Goal: Task Accomplishment & Management: Manage account settings

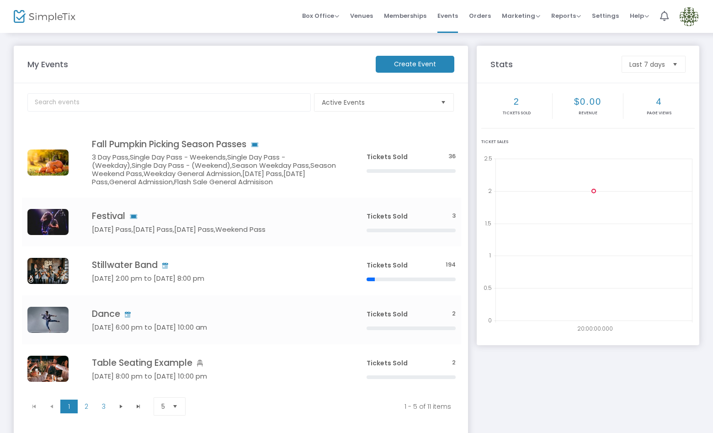
drag, startPoint x: 695, startPoint y: 11, endPoint x: 697, endPoint y: 22, distance: 11.3
click at [695, 11] on img at bounding box center [689, 16] width 19 height 19
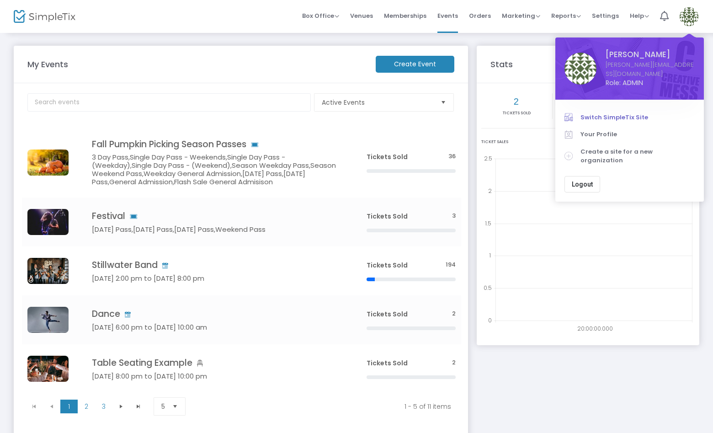
click at [636, 109] on link "Switch SimpleTix Site" at bounding box center [630, 117] width 130 height 17
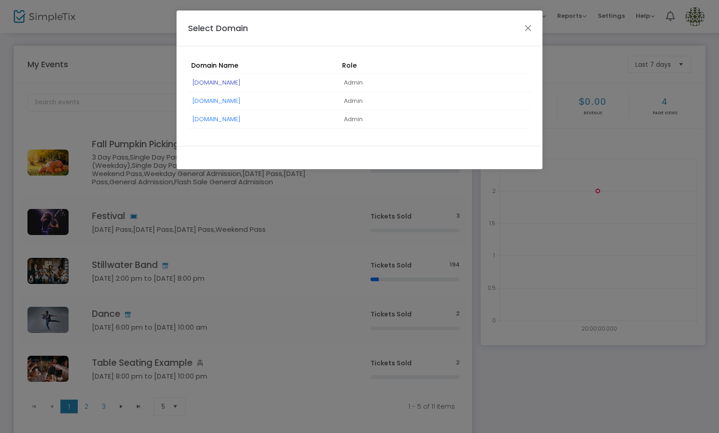
click at [228, 80] on link "[DOMAIN_NAME]" at bounding box center [217, 82] width 48 height 9
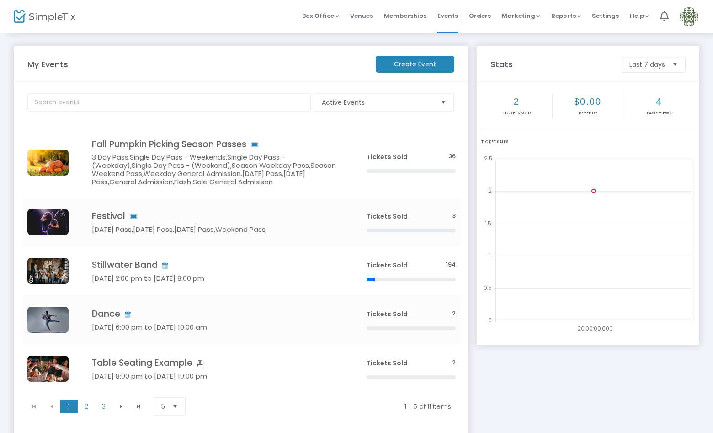
drag, startPoint x: 691, startPoint y: 14, endPoint x: 692, endPoint y: 36, distance: 22.0
click at [691, 14] on img at bounding box center [689, 16] width 19 height 19
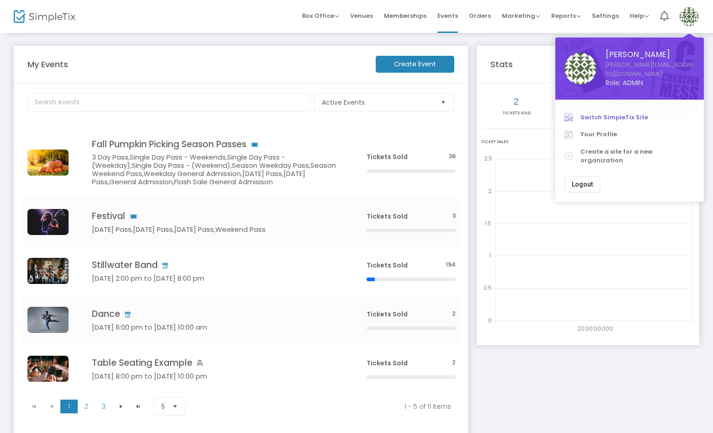
drag, startPoint x: 636, startPoint y: 105, endPoint x: 630, endPoint y: 108, distance: 6.5
click at [636, 113] on span "Switch SimpleTix Site" at bounding box center [638, 117] width 114 height 9
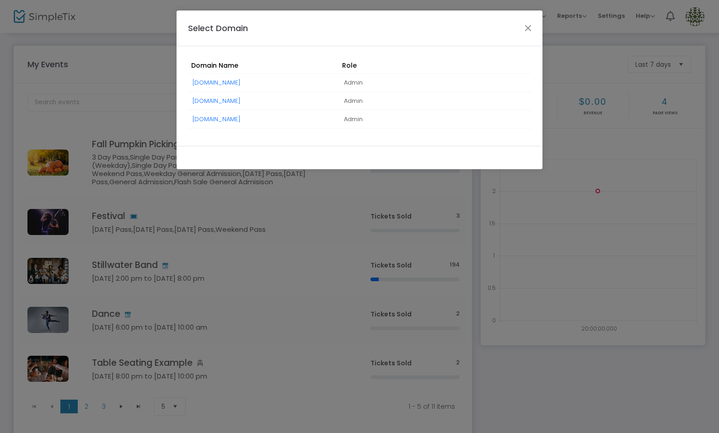
drag, startPoint x: 251, startPoint y: 116, endPoint x: 258, endPoint y: 119, distance: 7.8
click at [241, 116] on link "VirginiaExpo.simpletix.com" at bounding box center [217, 119] width 48 height 9
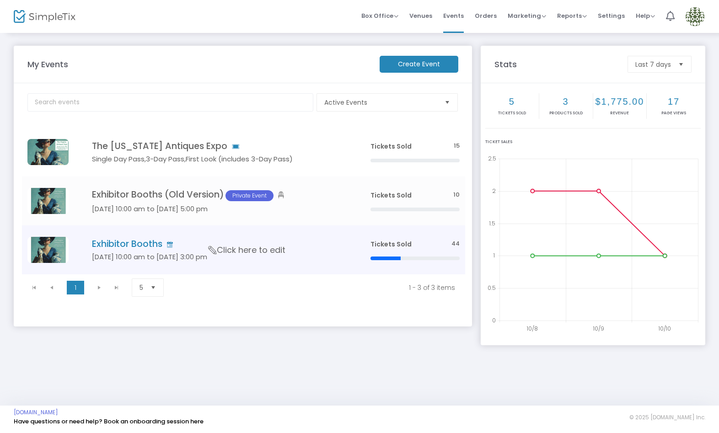
click at [304, 251] on td "Exhibitor Booths Jan 23 10:00 am to Jan 25 3:00 pm Click here to edit" at bounding box center [217, 249] width 295 height 49
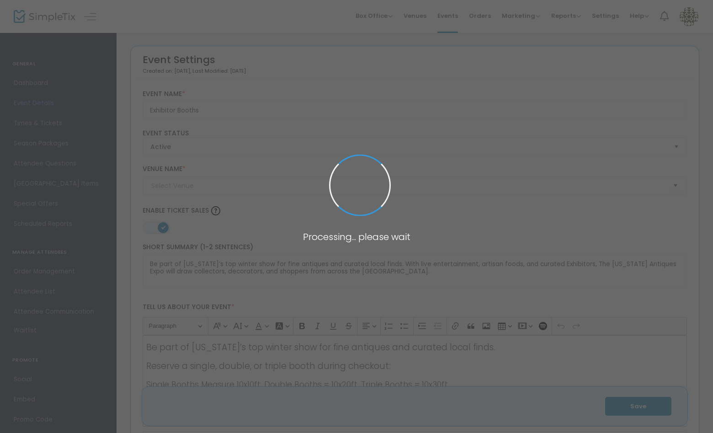
type input "The Old Dominion Building @ The Richmond Raceway Complex"
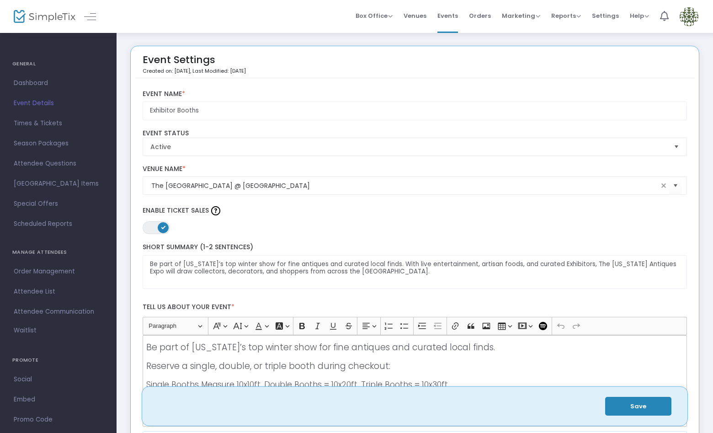
click at [41, 119] on span "Times & Tickets" at bounding box center [58, 124] width 89 height 12
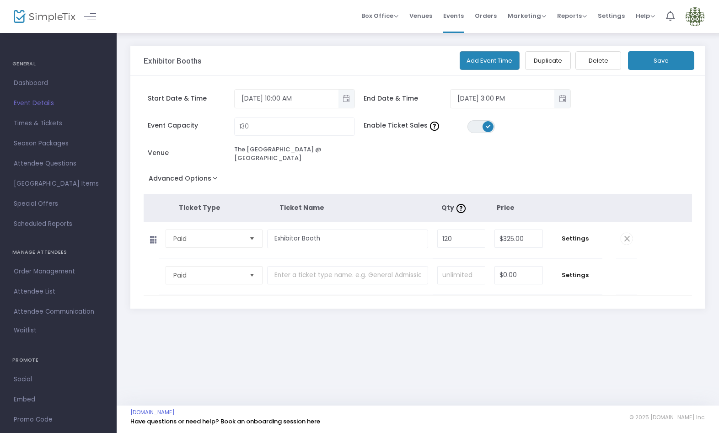
click at [457, 15] on span "Events" at bounding box center [453, 15] width 21 height 23
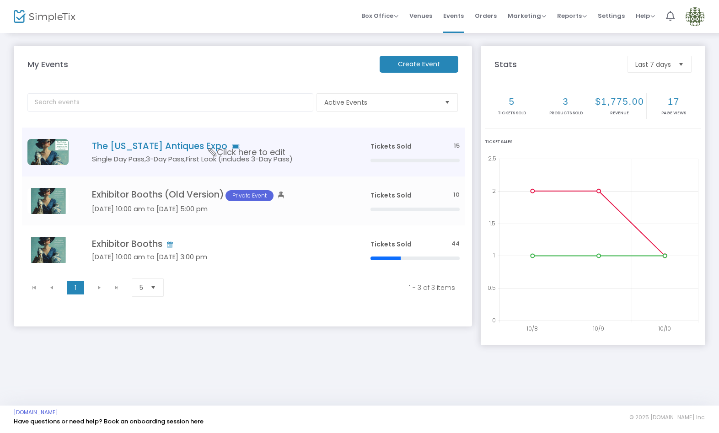
click at [304, 155] on h5 "Single Day Pass,3-Day Pass,First Look (includes 3-Day Pass)" at bounding box center [217, 159] width 251 height 8
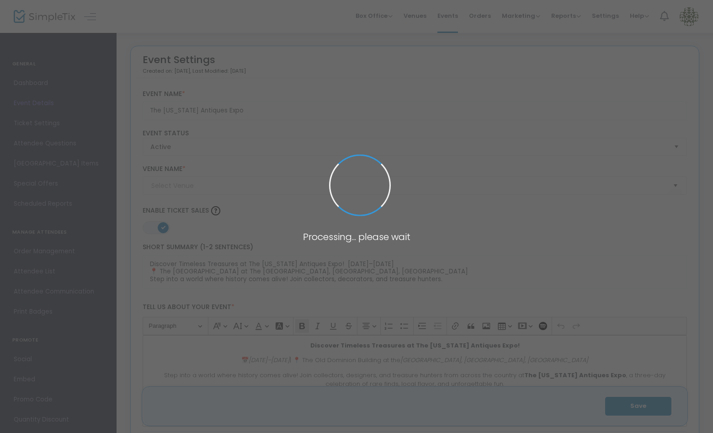
type input "The Old Dominion Building @ The Richmond Raceway Complex"
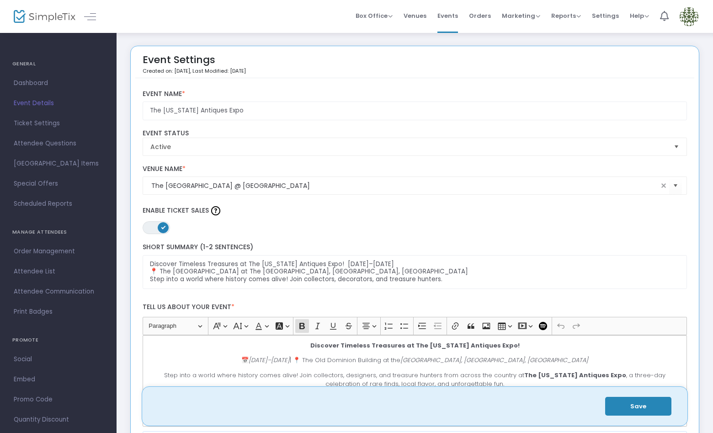
drag, startPoint x: 58, startPoint y: 122, endPoint x: 91, endPoint y: 128, distance: 34.0
click at [59, 121] on span "Ticket Settings" at bounding box center [58, 124] width 89 height 12
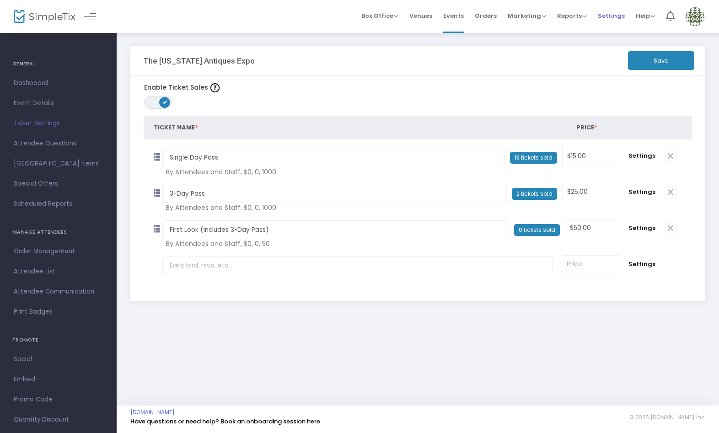
click at [608, 15] on span "Settings" at bounding box center [611, 15] width 27 height 23
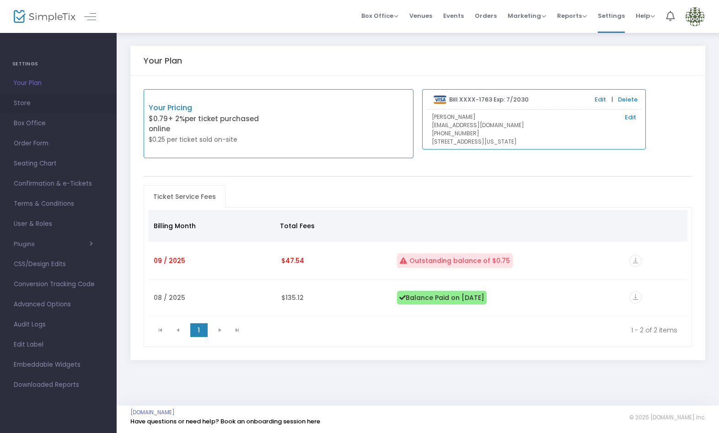
click at [42, 105] on span "Store" at bounding box center [58, 103] width 89 height 12
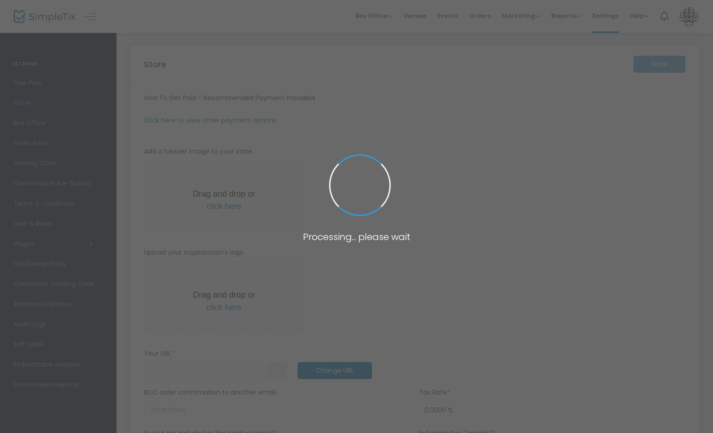
type input "https://VirginiaExpo"
type input "info@eastcoastexpo.com"
radio input "true"
radio input "false"
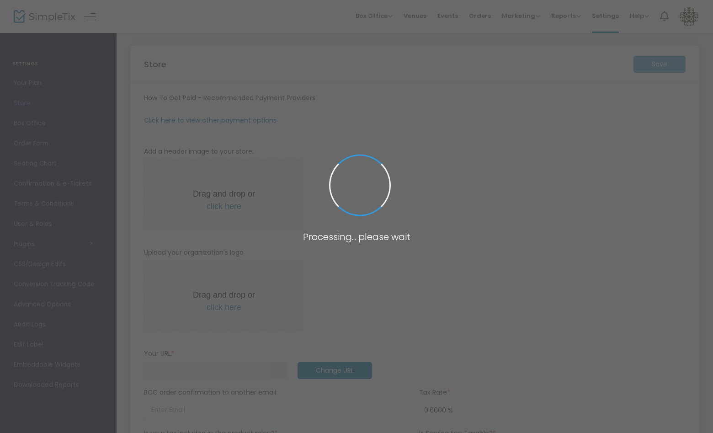
radio input "true"
type input "East Coast Expositions LLC"
type input "+1 917-907-2004"
type input "info@eastcoastexpo.com"
type input "www.facebook.com/profile.php?id=61579085762526"
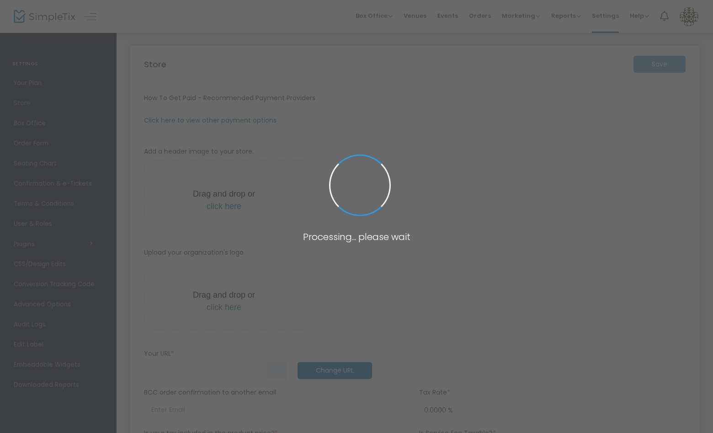
type input "eastcoastexpo"
type input "(UTC-05:00) Eastern Time (US & Canada)"
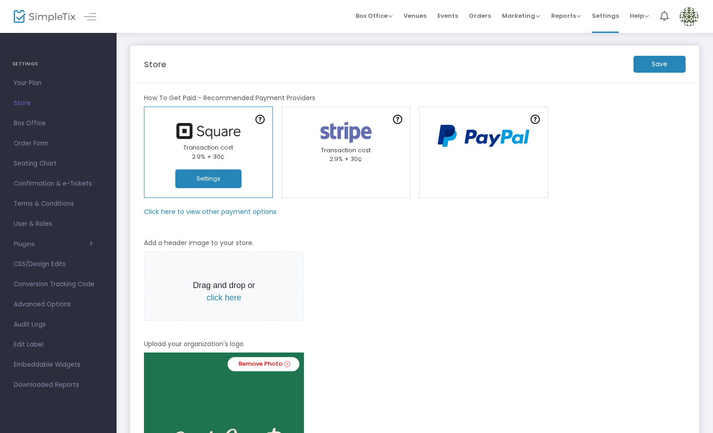
scroll to position [2, 0]
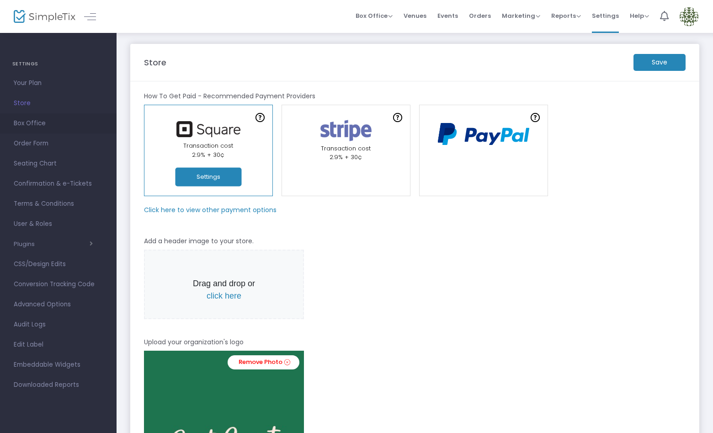
click at [41, 123] on span "Box Office" at bounding box center [58, 124] width 89 height 12
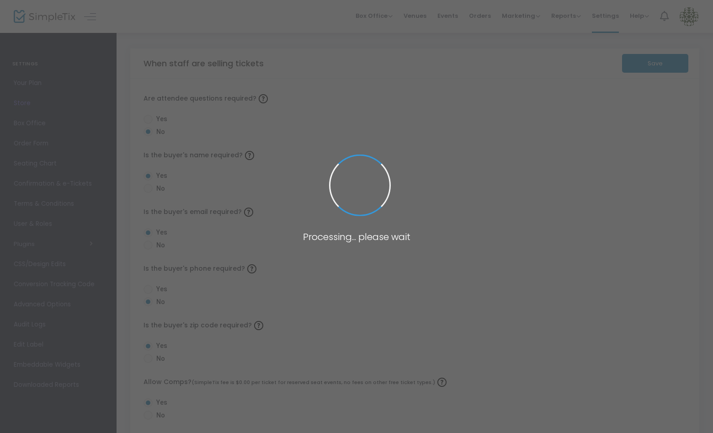
radio input "true"
checkbox input "true"
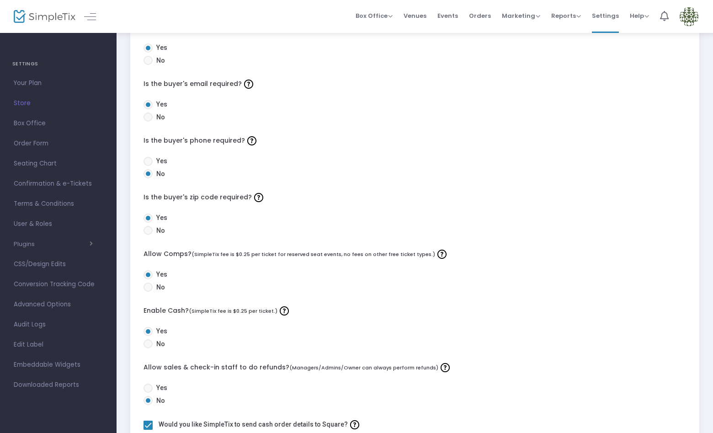
scroll to position [142, 0]
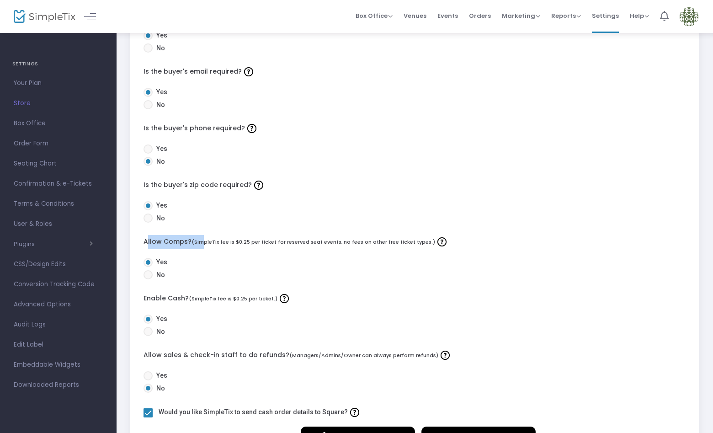
drag, startPoint x: 154, startPoint y: 242, endPoint x: 201, endPoint y: 241, distance: 46.7
click at [201, 241] on div "Are attendee questions required? Yes No Is the buyer's name required? Yes No Is…" at bounding box center [414, 209] width 569 height 542
click at [450, 11] on span "Events" at bounding box center [448, 15] width 21 height 23
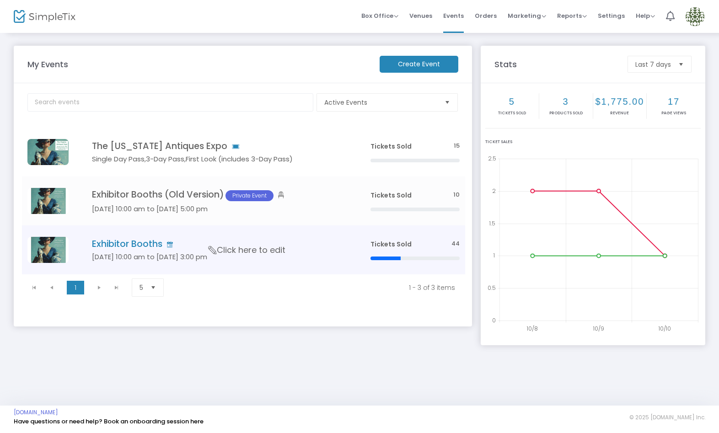
click at [212, 255] on span "Click here to edit" at bounding box center [247, 250] width 77 height 12
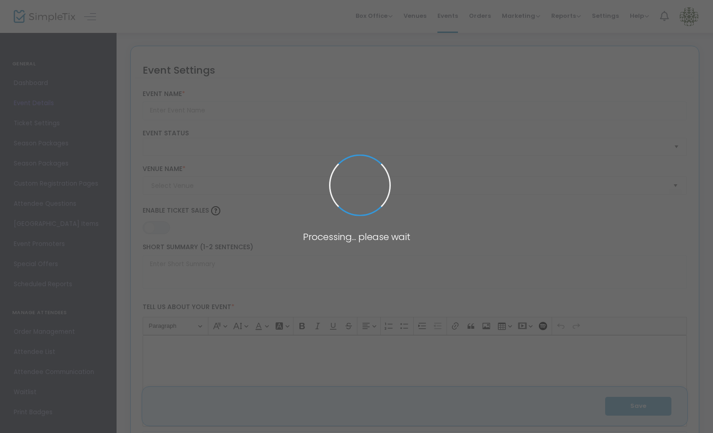
type input "Exhibitor Booths"
type textarea "Be part of Virginia’s top winter show for fine antiques and curated local finds…"
type input "Buy Tickets"
type code "WIT6FSOFBMLJCI5ON7WLQQ6B"
type input "IHOQDMLQSA6M5IIDEDZDFCBU"
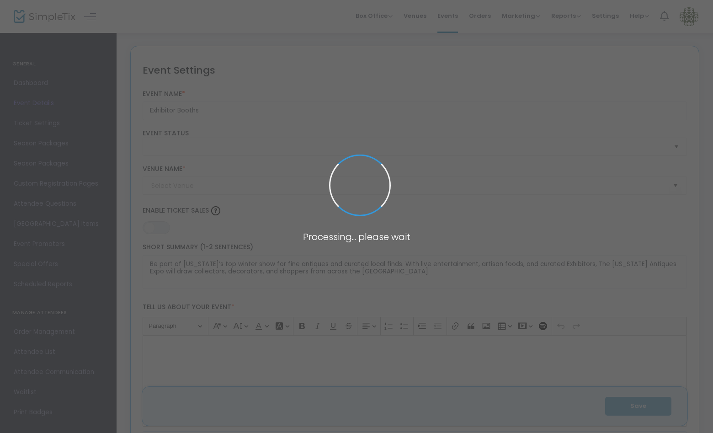
type input "The Old Dominion Building @ The Richmond Raceway Complex"
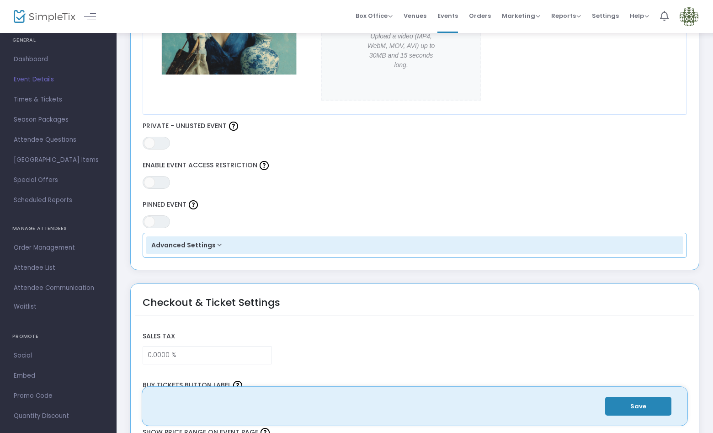
scroll to position [37, 0]
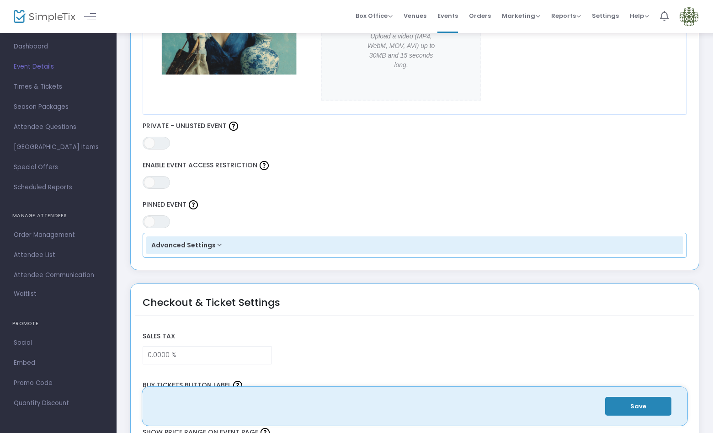
click at [55, 254] on span "Attendee List" at bounding box center [58, 255] width 89 height 12
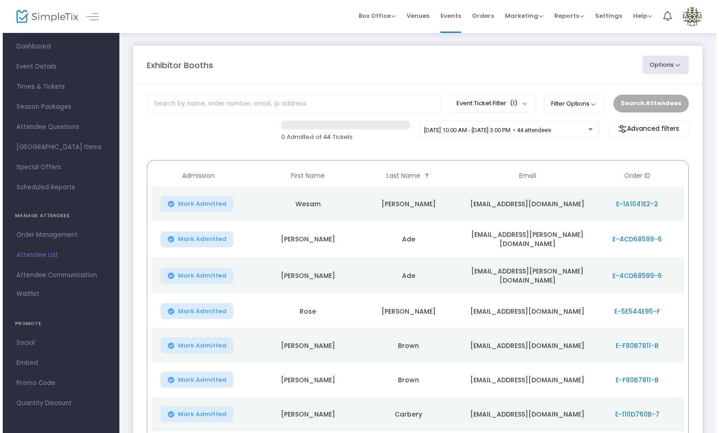
scroll to position [0, 14]
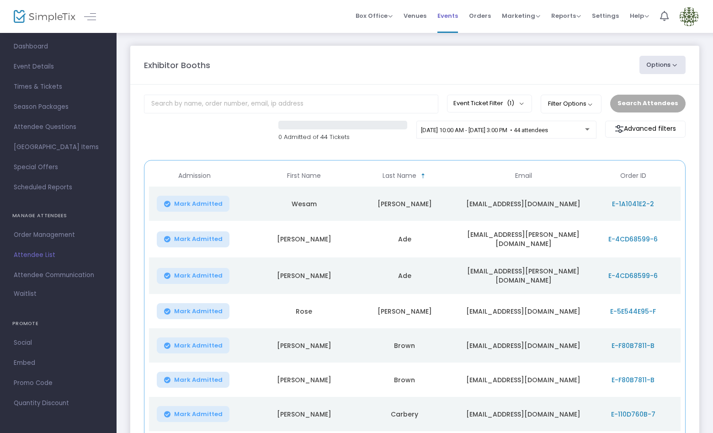
click at [445, 13] on span "Events" at bounding box center [448, 15] width 21 height 23
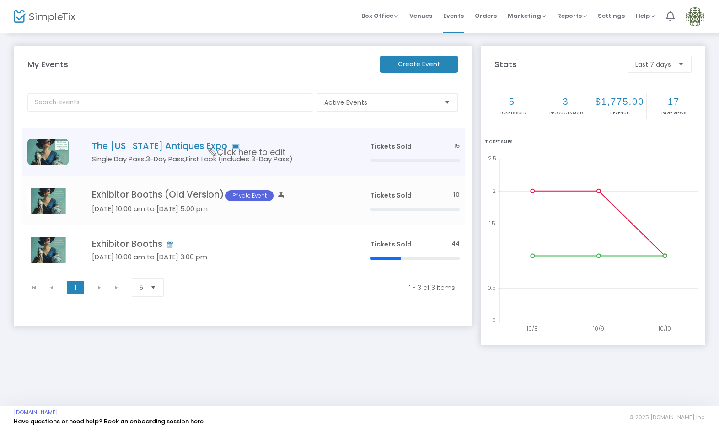
click at [218, 149] on span "Click here to edit" at bounding box center [247, 152] width 77 height 12
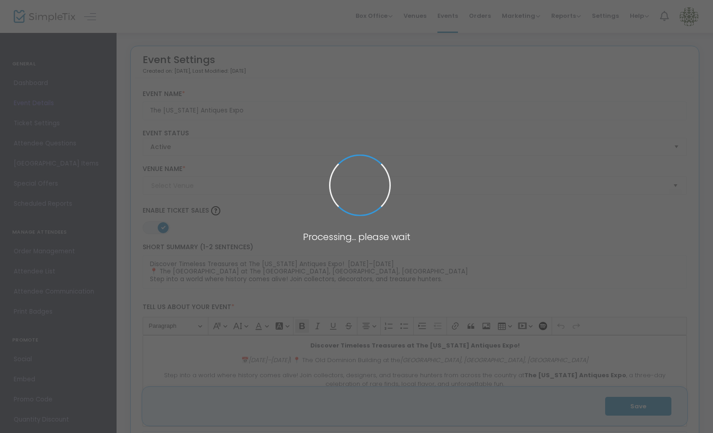
type input "The Old Dominion Building @ The Richmond Raceway Complex"
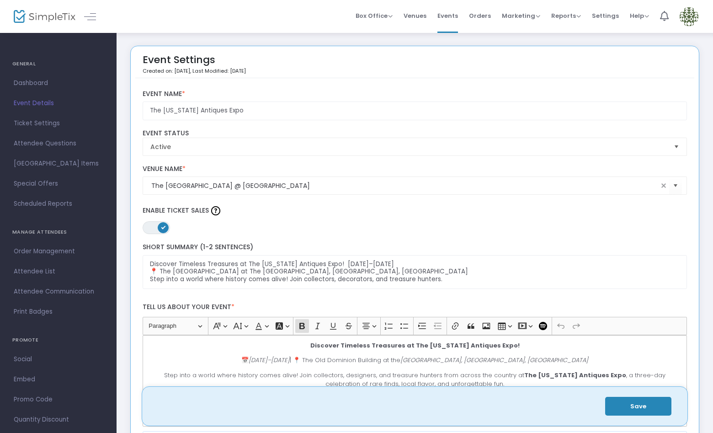
click at [69, 270] on span "Attendee List" at bounding box center [58, 272] width 89 height 12
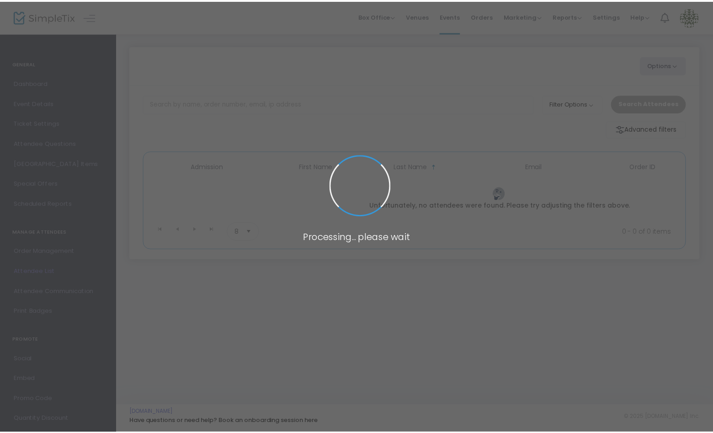
scroll to position [0, 0]
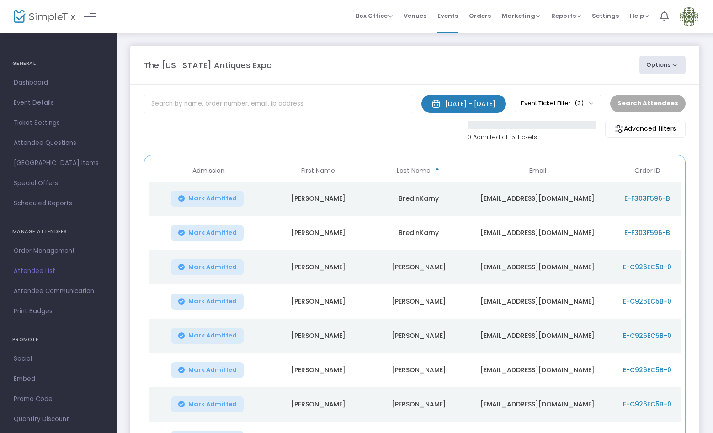
click at [458, 14] on span "Events" at bounding box center [448, 15] width 21 height 23
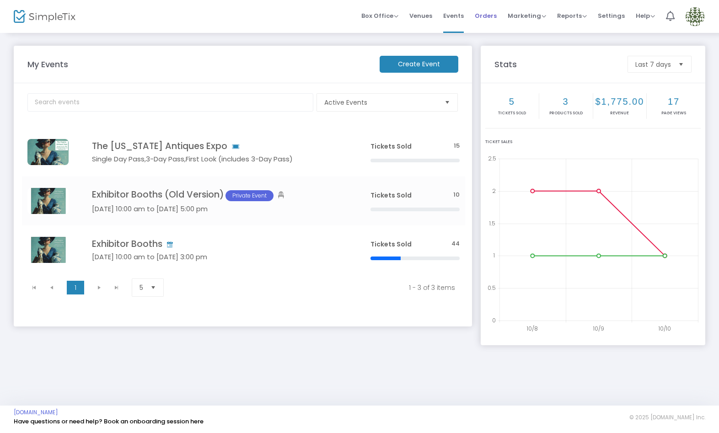
click at [488, 11] on span "Orders" at bounding box center [486, 15] width 22 height 23
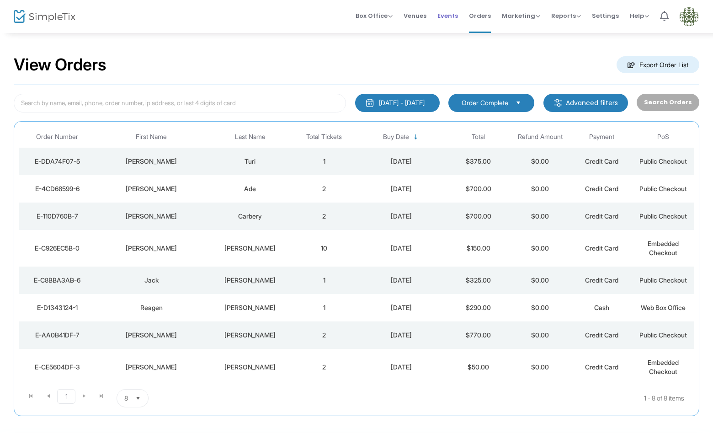
click at [452, 15] on span "Events" at bounding box center [448, 15] width 21 height 23
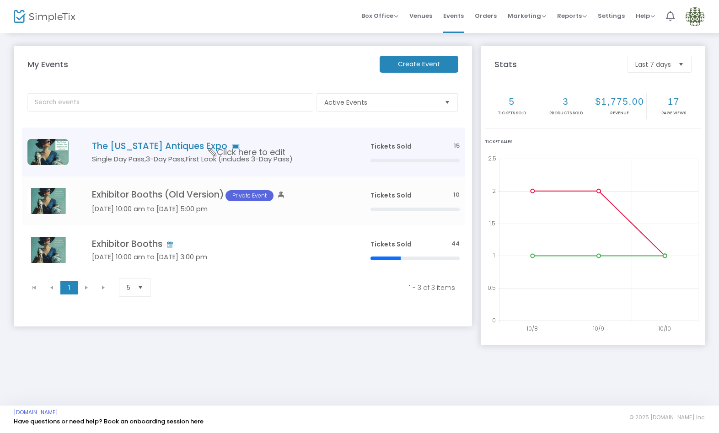
click at [268, 147] on span "Click here to edit" at bounding box center [247, 152] width 77 height 12
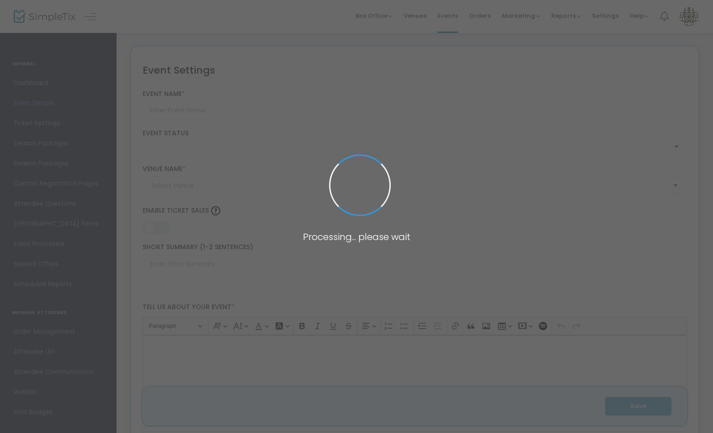
type input "The Virginia Antiques Expo"
type textarea "Discover Timeless Treasures at The Virginia Antiques Expo! January 23–25, 2026 …"
type input "Buy Tickets"
checkbox input "true"
type code "WIT6FSOFBMLJCI5ON7WLQQ6B"
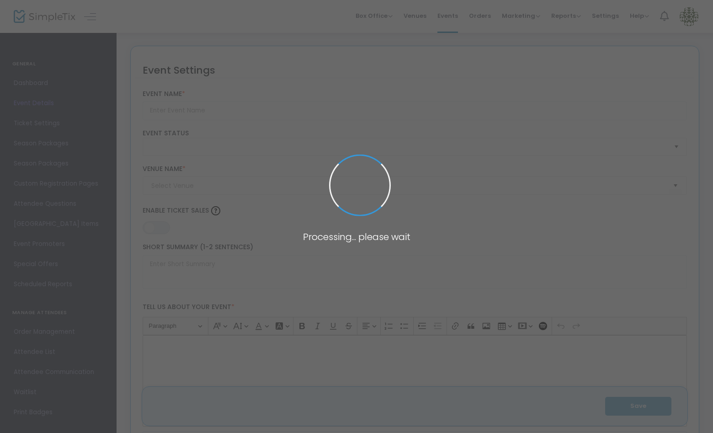
type input "4L5Z3PAWQCHN6272CAMXW6IC"
type input "The Old Dominion Building @ The Richmond Raceway Complex"
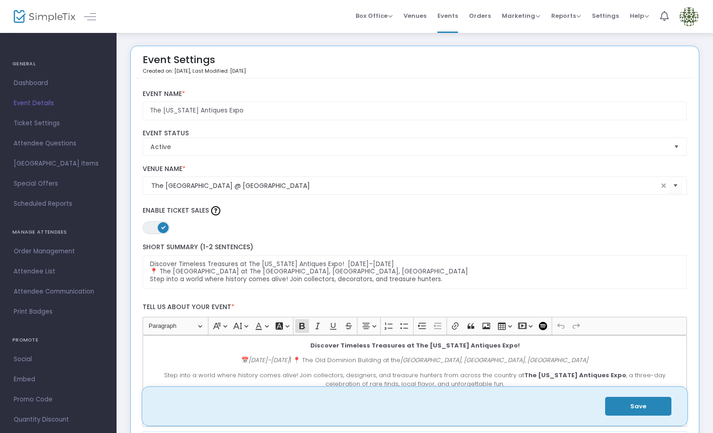
click at [50, 121] on span "Ticket Settings" at bounding box center [58, 124] width 89 height 12
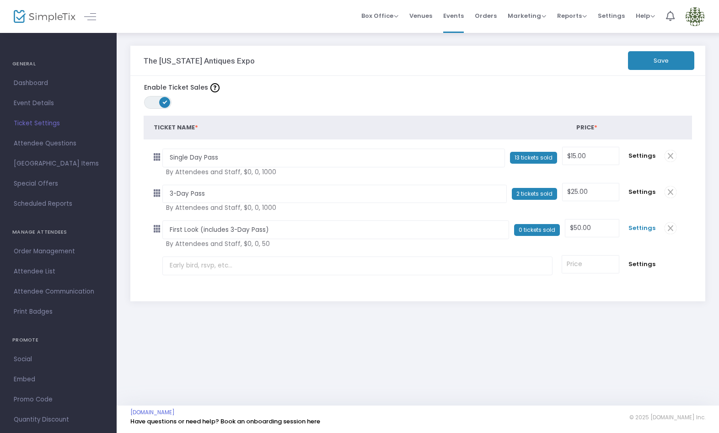
click at [637, 223] on td "Settings null" at bounding box center [642, 227] width 36 height 33
click at [638, 227] on span "Settings" at bounding box center [641, 228] width 27 height 9
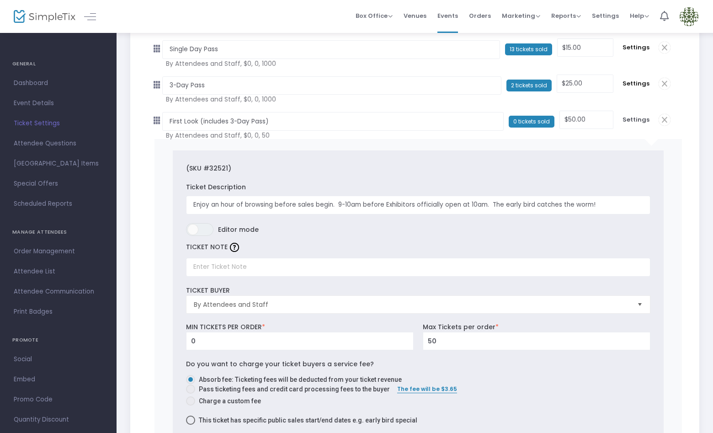
scroll to position [150, 0]
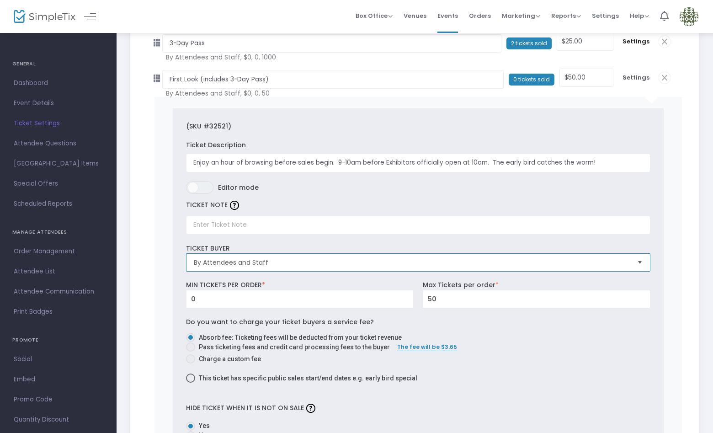
click at [622, 265] on span "By Attendees and Staff" at bounding box center [412, 262] width 436 height 9
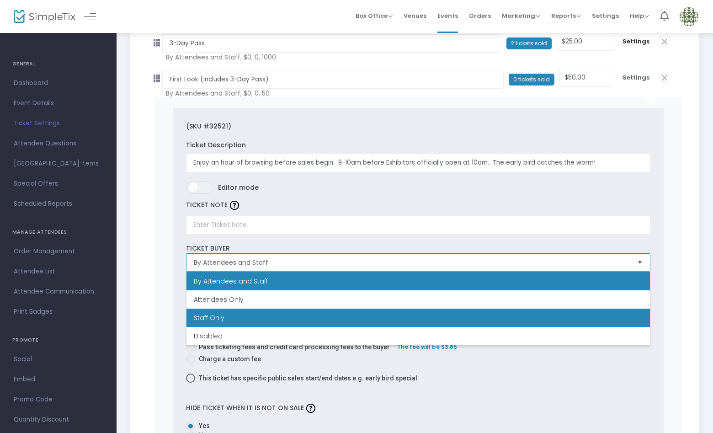
click at [603, 311] on li "Staff Only" at bounding box center [419, 318] width 464 height 18
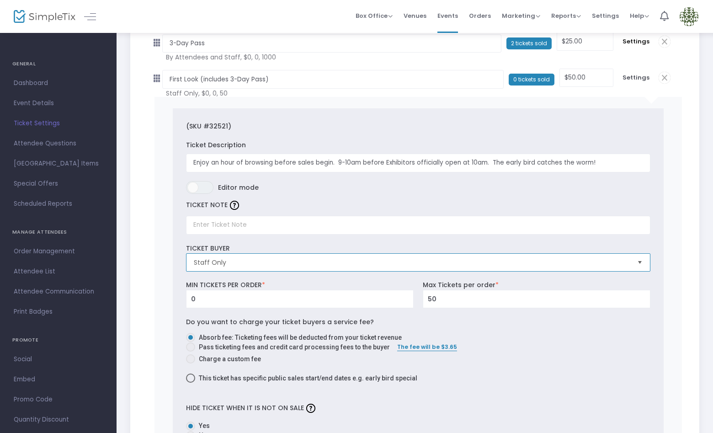
click at [638, 263] on span "Select" at bounding box center [640, 262] width 15 height 15
click at [52, 124] on span "Ticket Settings" at bounding box center [58, 124] width 89 height 12
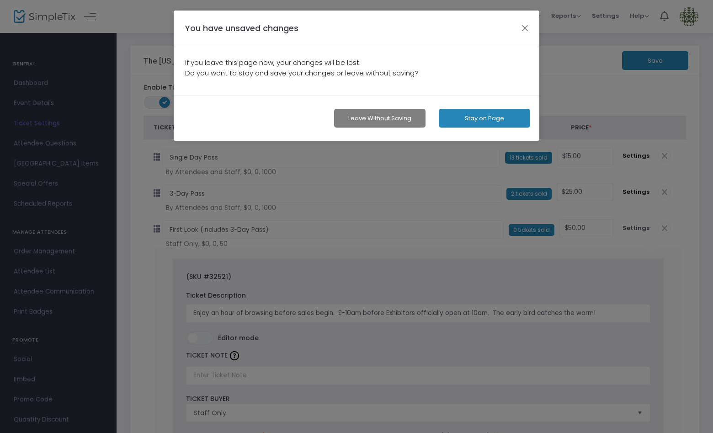
scroll to position [0, 0]
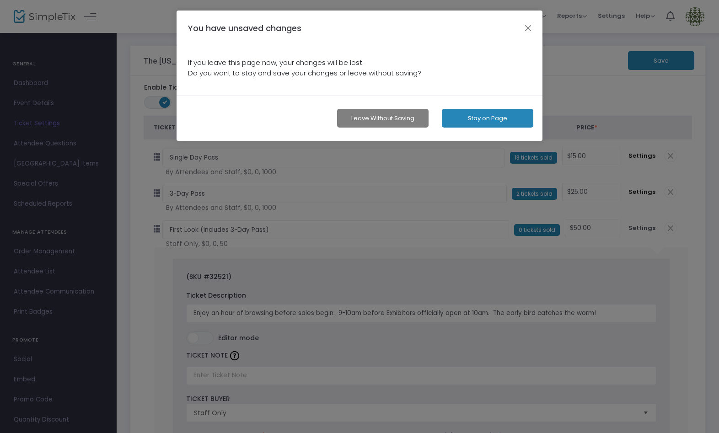
click at [372, 115] on button "Leave without Saving" at bounding box center [382, 118] width 91 height 19
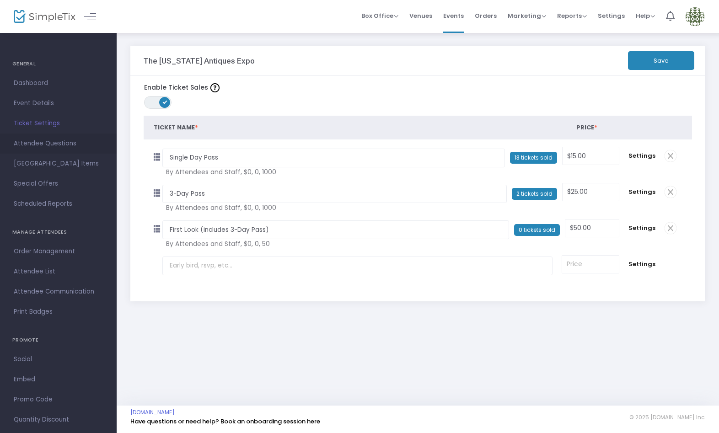
click at [49, 142] on span "Attendee Questions" at bounding box center [58, 144] width 89 height 12
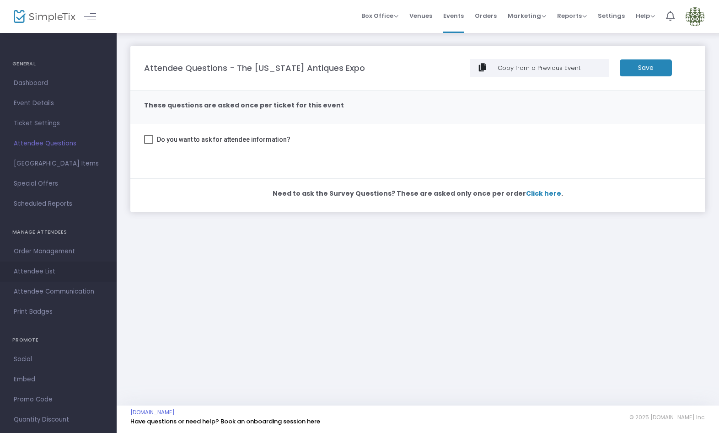
click at [50, 273] on span "Attendee List" at bounding box center [58, 272] width 89 height 12
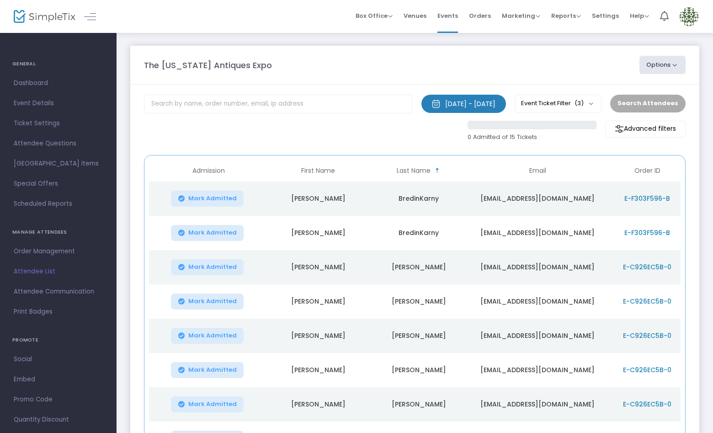
scroll to position [0, 0]
drag, startPoint x: 451, startPoint y: 14, endPoint x: 449, endPoint y: 51, distance: 37.1
click at [451, 14] on span "Events" at bounding box center [448, 15] width 21 height 23
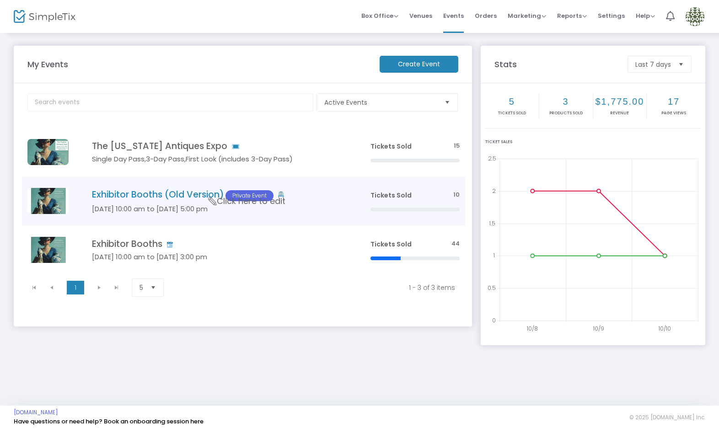
click at [286, 210] on h5 "Jan 23 10:00 am to Jan 25 5:00 pm" at bounding box center [217, 209] width 251 height 8
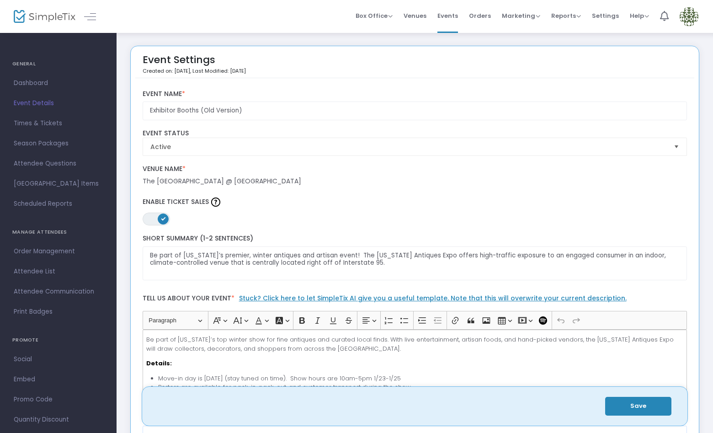
drag, startPoint x: 54, startPoint y: 269, endPoint x: 98, endPoint y: 261, distance: 44.1
click at [54, 269] on span "Attendee List" at bounding box center [58, 272] width 89 height 12
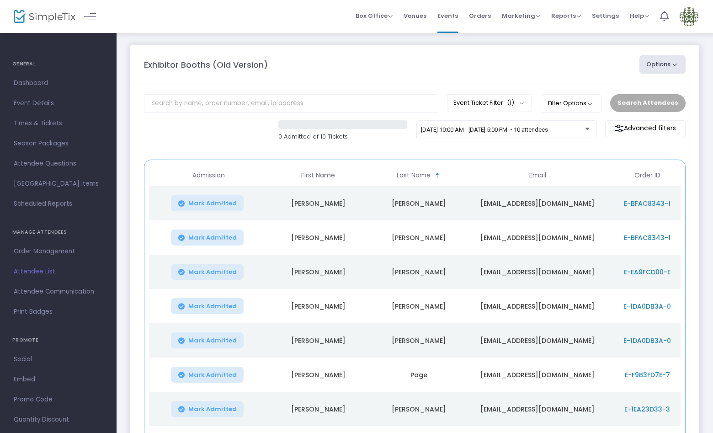
scroll to position [1, 0]
click at [458, 16] on span "Events" at bounding box center [448, 15] width 21 height 23
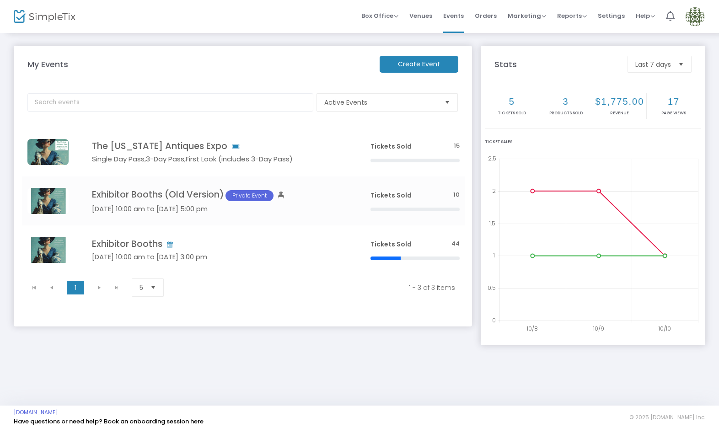
click at [697, 11] on img at bounding box center [695, 16] width 19 height 19
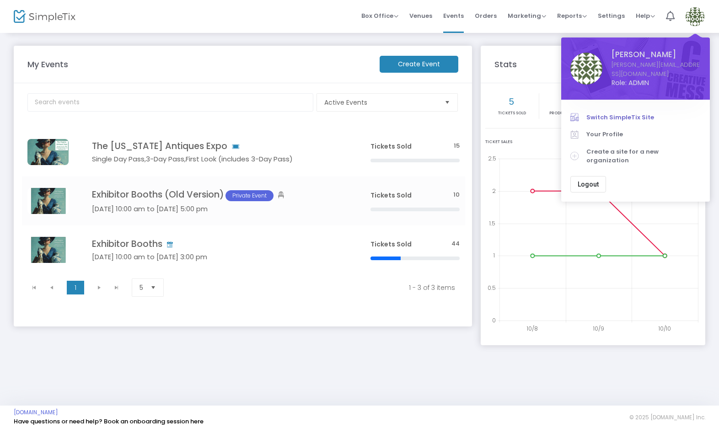
click at [626, 113] on span "Switch SimpleTix Site" at bounding box center [643, 117] width 114 height 9
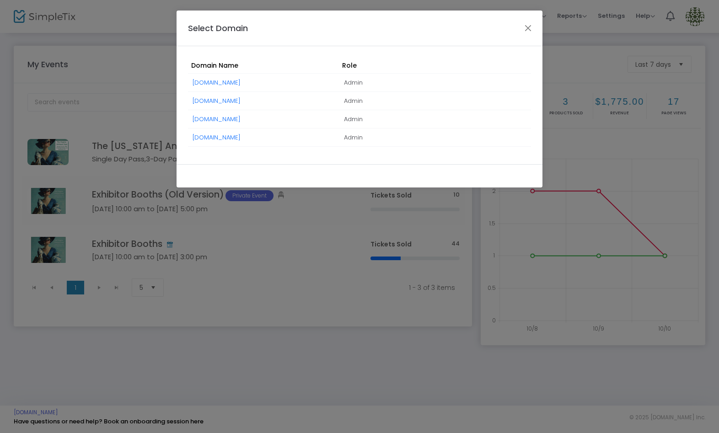
click at [241, 136] on link "FairyTaleVillage.simpletix.com" at bounding box center [217, 137] width 48 height 9
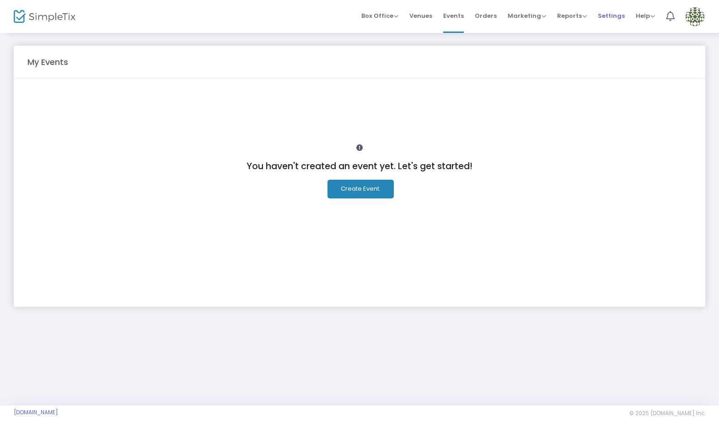
click at [607, 15] on span "Settings" at bounding box center [611, 15] width 27 height 23
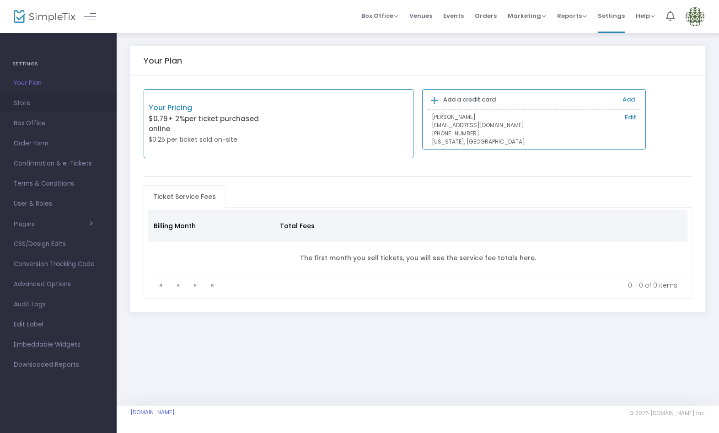
click at [38, 102] on span "Store" at bounding box center [58, 103] width 89 height 12
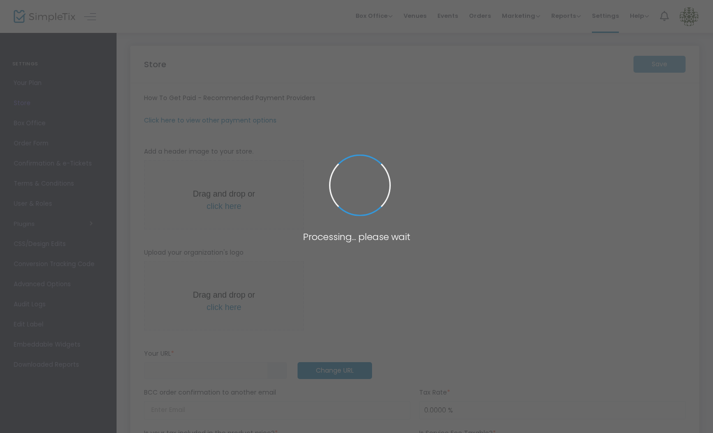
type input "[URL]"
radio input "true"
radio input "false"
radio input "true"
type input "FairyTale Village"
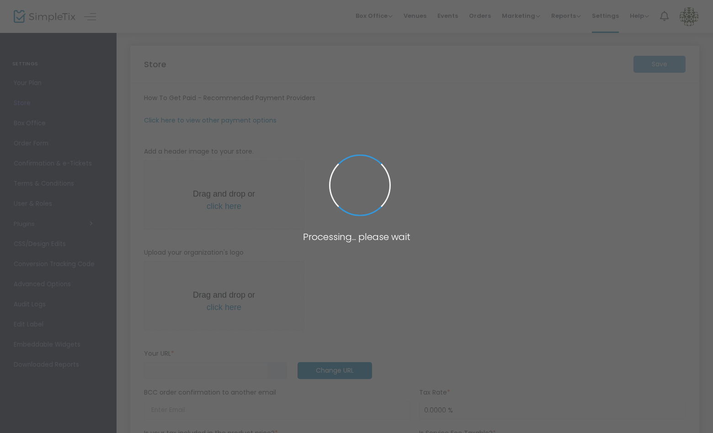
type input "4703887001"
type input "(UTC-05:00) Eastern Time ([GEOGRAPHIC_DATA] & [GEOGRAPHIC_DATA])"
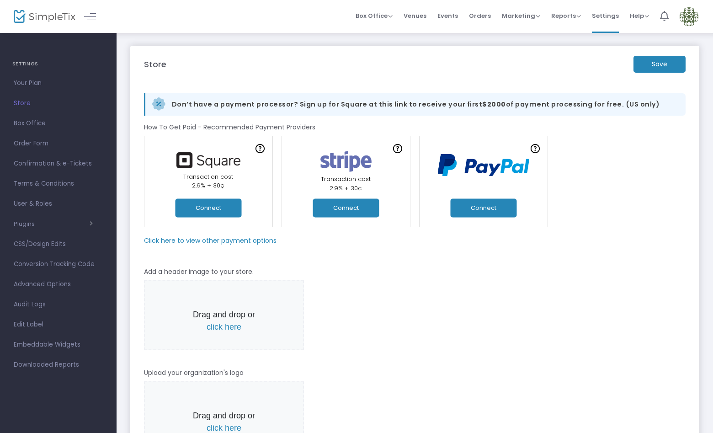
click at [268, 243] on m-panel-subtitle "Click here to view other payment options" at bounding box center [210, 241] width 133 height 10
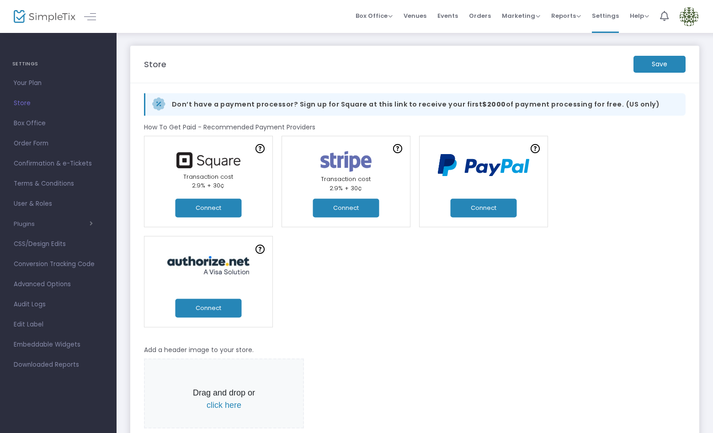
click at [455, 19] on span "Events" at bounding box center [448, 15] width 21 height 23
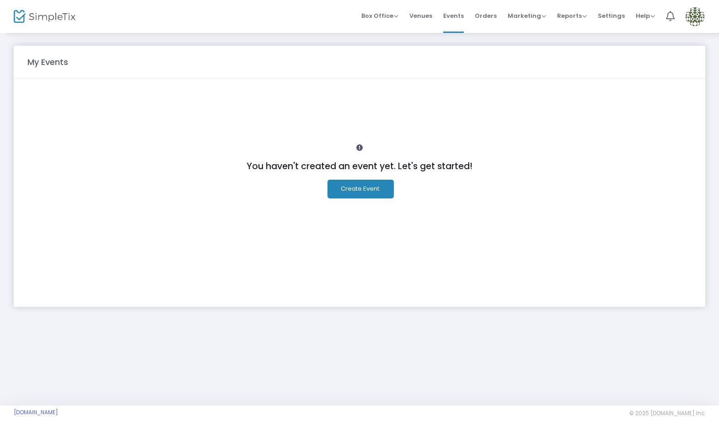
click at [371, 190] on button "Create Event." at bounding box center [360, 189] width 66 height 19
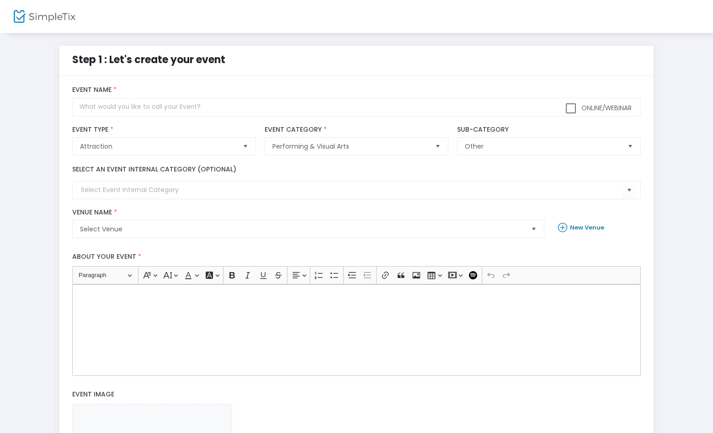
drag, startPoint x: 231, startPoint y: 61, endPoint x: 72, endPoint y: 63, distance: 158.7
click at [72, 63] on div "Step 1 : Let's create your event" at bounding box center [212, 67] width 289 height 30
click at [50, 14] on img at bounding box center [45, 16] width 62 height 13
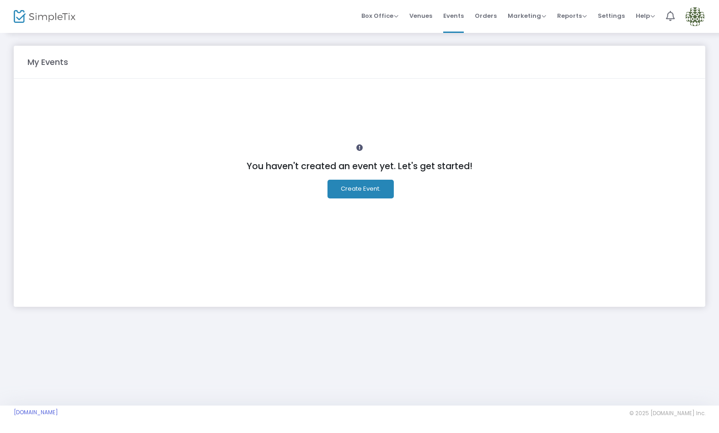
drag, startPoint x: 611, startPoint y: 16, endPoint x: 609, endPoint y: 29, distance: 12.9
click at [611, 16] on span "Settings" at bounding box center [611, 15] width 27 height 23
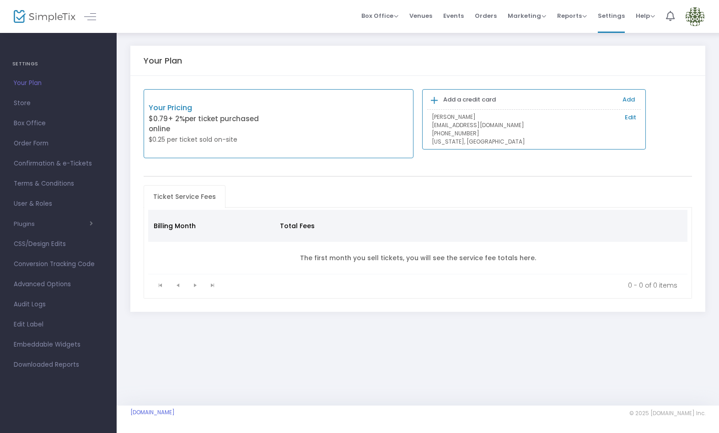
drag, startPoint x: 43, startPoint y: 105, endPoint x: 130, endPoint y: 121, distance: 88.4
click at [43, 105] on span "Store" at bounding box center [58, 103] width 89 height 12
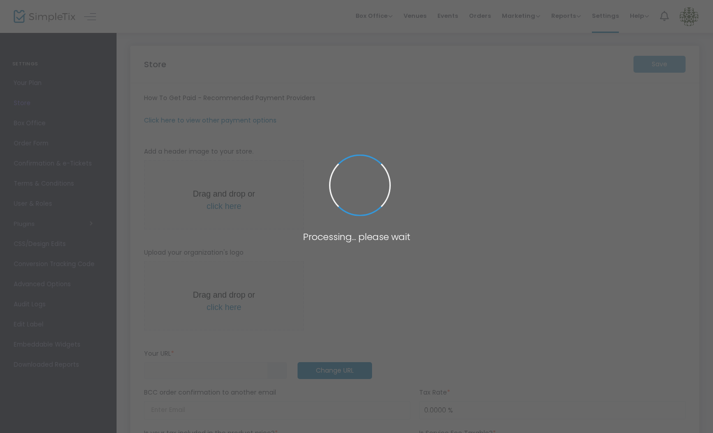
type input "https://FairyTaleVillage"
radio input "true"
radio input "false"
radio input "true"
type input "FairyTale Village"
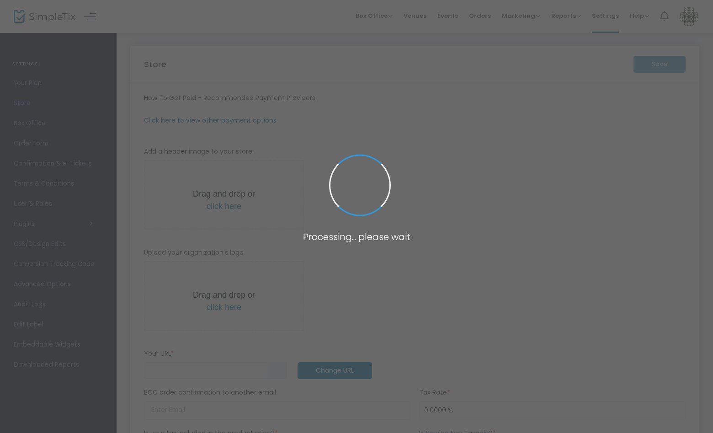
type input "4703887001"
type input "(UTC-05:00) Eastern Time (US & Canada)"
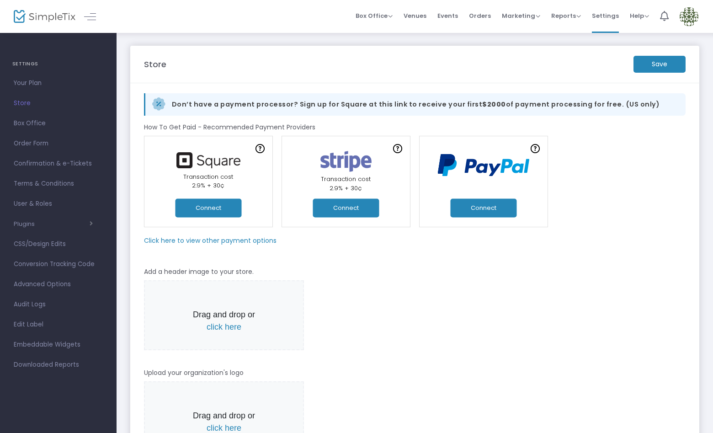
click at [61, 203] on span "User & Roles" at bounding box center [58, 204] width 89 height 12
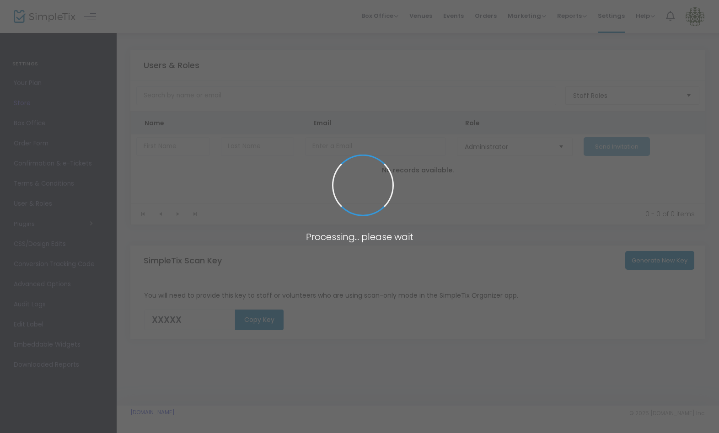
type input "DMF9Q"
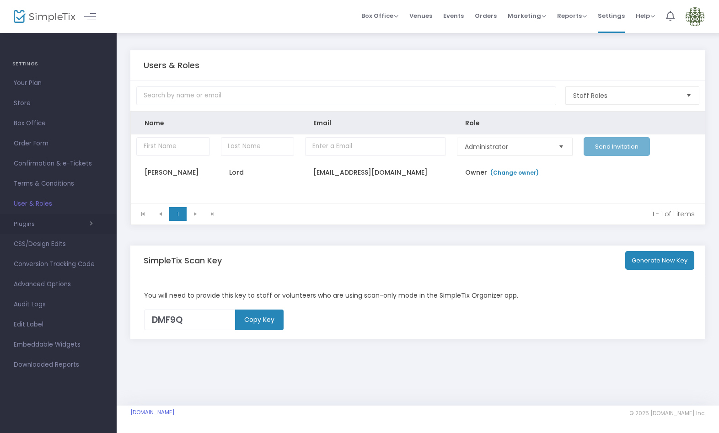
click at [65, 225] on span "button" at bounding box center [64, 224] width 58 height 9
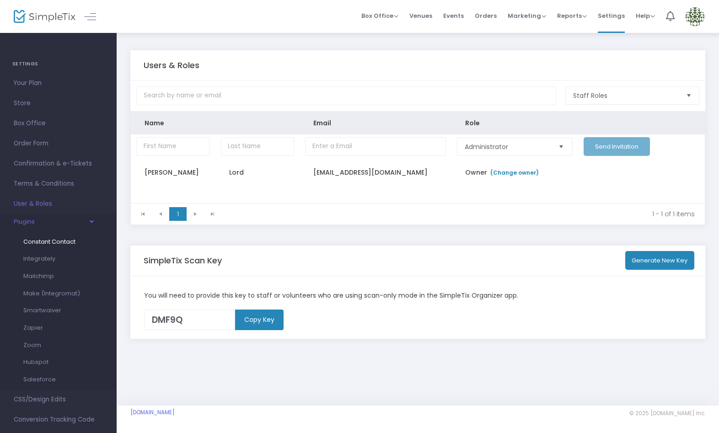
click at [64, 241] on span "Constant Contact" at bounding box center [49, 241] width 52 height 9
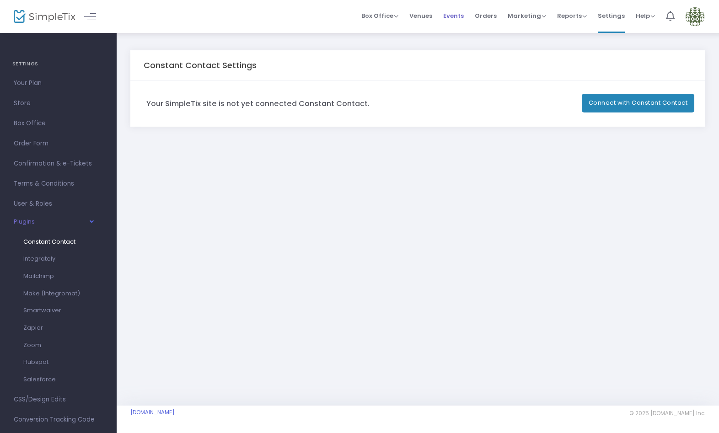
click at [455, 16] on span "Events" at bounding box center [453, 15] width 21 height 23
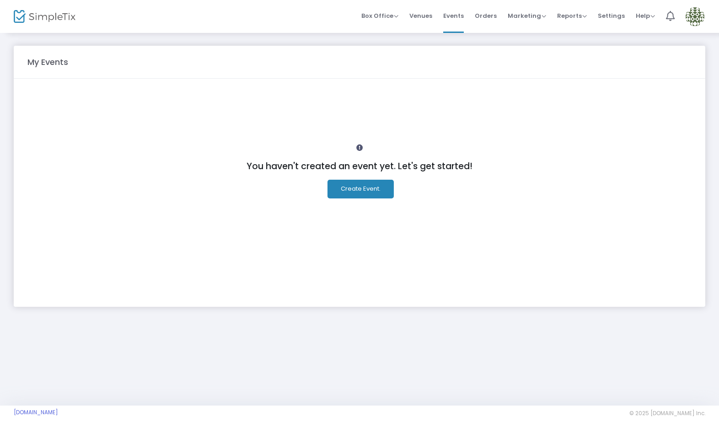
click at [370, 189] on button "Create Event." at bounding box center [360, 189] width 66 height 19
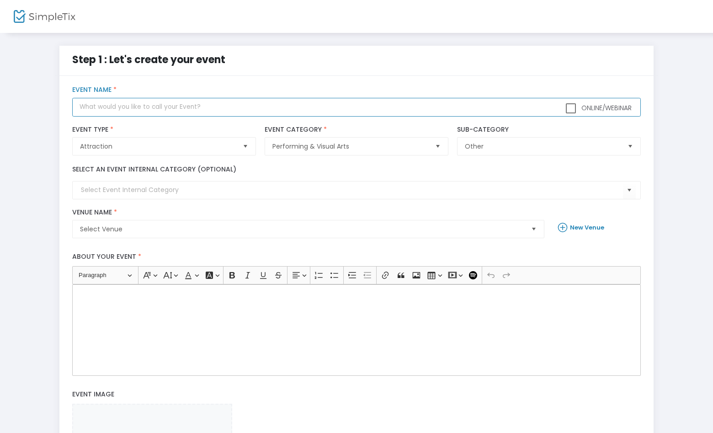
click at [316, 106] on input "text" at bounding box center [356, 107] width 568 height 19
type input "Test"
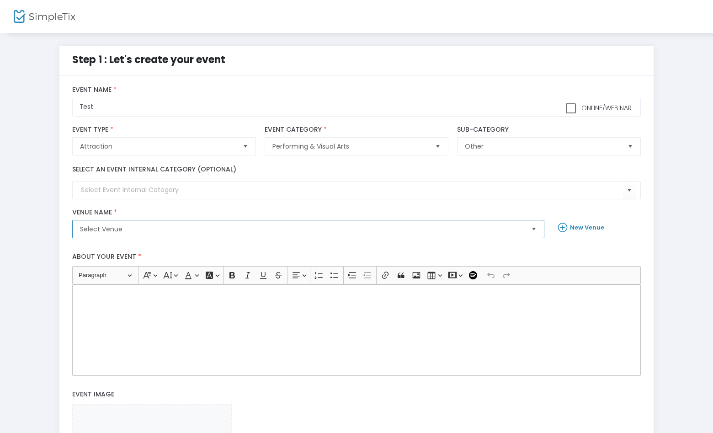
click at [306, 225] on span "Select Venue" at bounding box center [302, 229] width 444 height 9
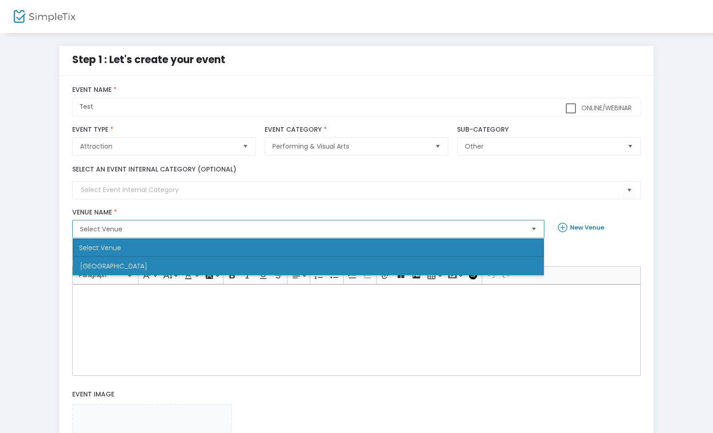
click at [309, 264] on li "North Point Mal" at bounding box center [309, 266] width 472 height 18
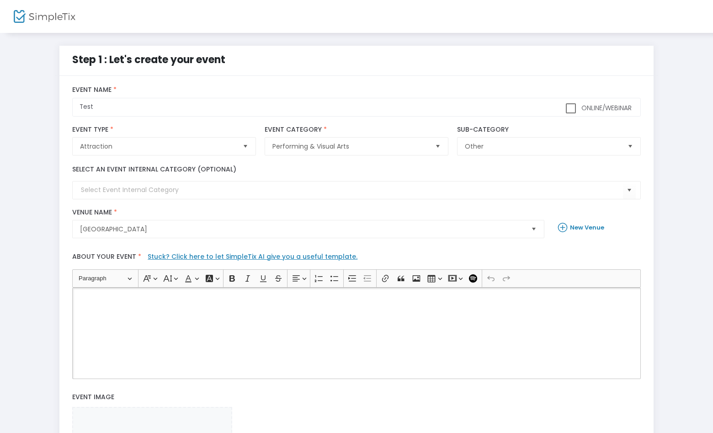
click at [288, 305] on div "Rich Text Editor, main" at bounding box center [356, 333] width 568 height 91
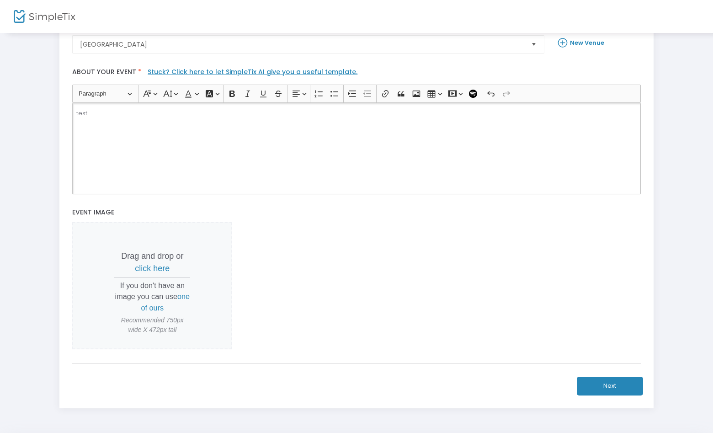
scroll to position [188, 0]
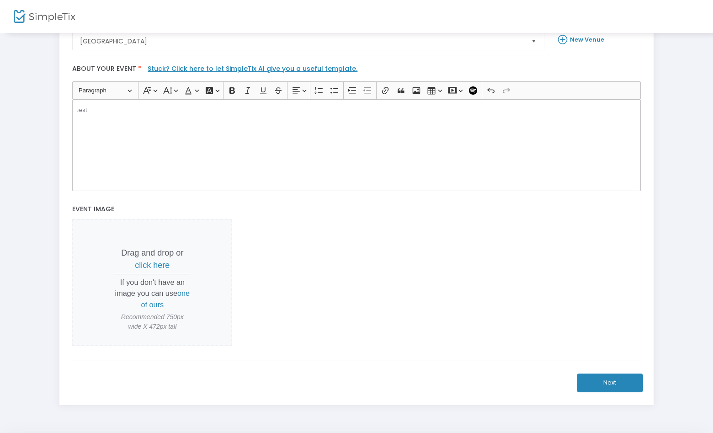
click at [595, 381] on button "Next" at bounding box center [610, 383] width 66 height 19
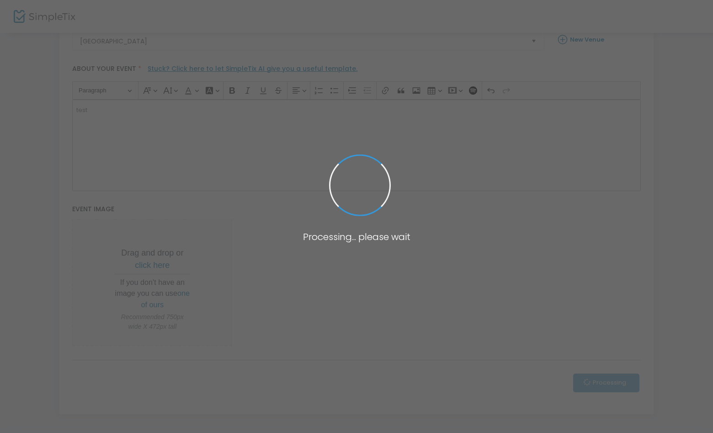
scroll to position [0, 0]
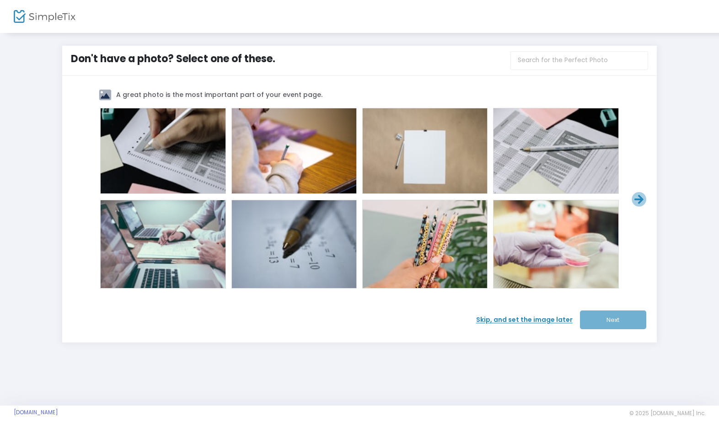
click at [535, 318] on span "Skip, and set the image later" at bounding box center [528, 320] width 104 height 10
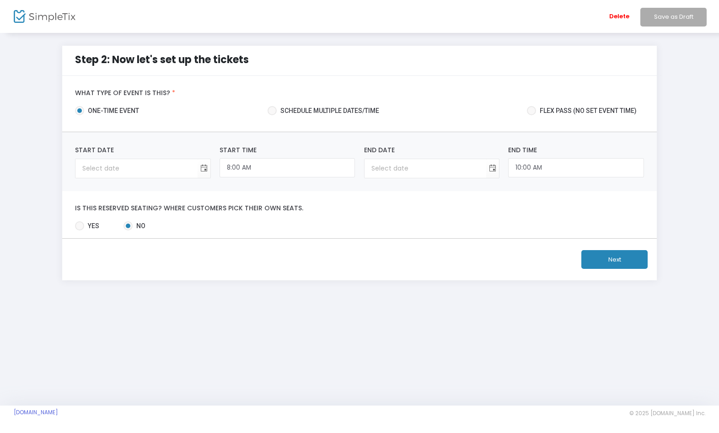
click at [272, 110] on span at bounding box center [272, 110] width 9 height 9
click at [272, 115] on input "Schedule multiple dates/time" at bounding box center [272, 115] width 0 height 0
radio input "true"
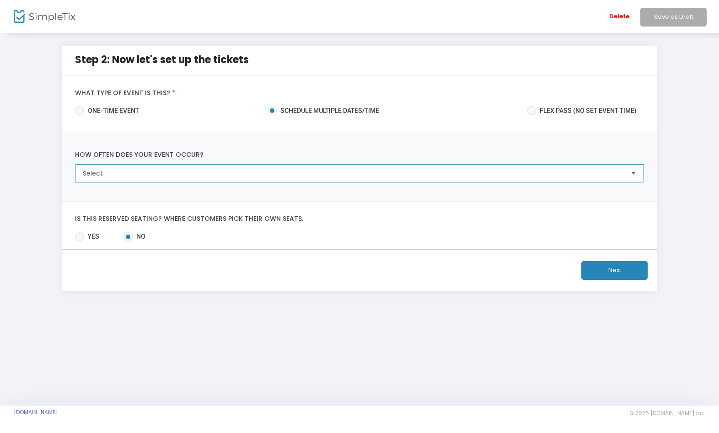
click at [342, 177] on span "Select" at bounding box center [353, 173] width 540 height 9
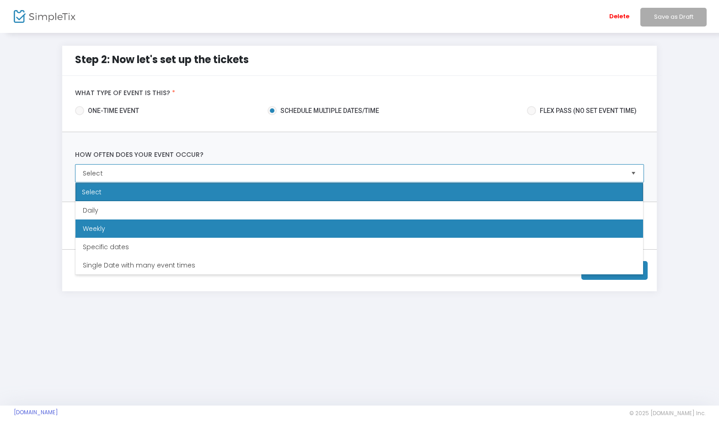
click at [344, 225] on li "Weekly" at bounding box center [359, 229] width 568 height 18
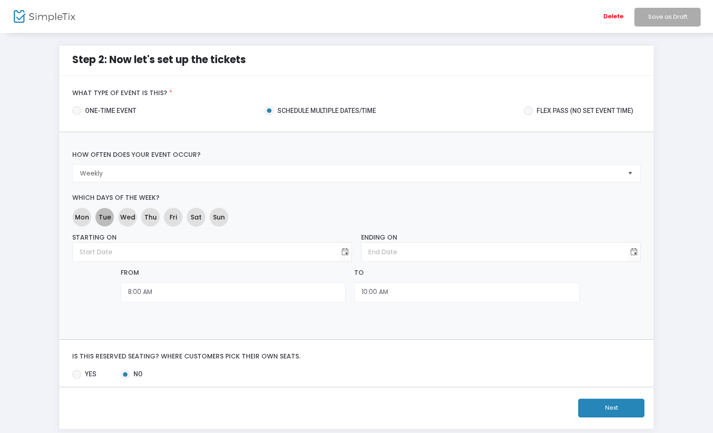
drag, startPoint x: 103, startPoint y: 218, endPoint x: 119, endPoint y: 217, distance: 16.0
click at [103, 218] on span "Tue" at bounding box center [105, 217] width 12 height 10
drag, startPoint x: 132, startPoint y: 216, endPoint x: 154, endPoint y: 215, distance: 22.4
click at [132, 216] on span "Wed" at bounding box center [127, 217] width 15 height 10
click at [155, 215] on span "Thu" at bounding box center [151, 217] width 12 height 10
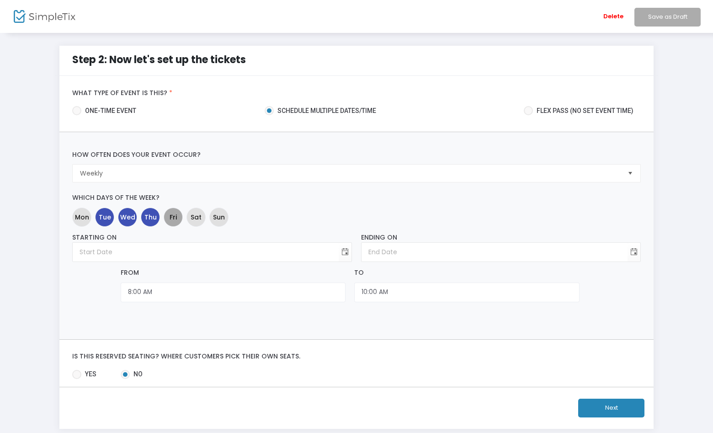
click at [170, 215] on span "Fri" at bounding box center [173, 217] width 7 height 10
click at [127, 219] on span "Wed" at bounding box center [127, 217] width 15 height 10
drag, startPoint x: 148, startPoint y: 218, endPoint x: 162, endPoint y: 219, distance: 14.2
click at [148, 218] on span "Thu" at bounding box center [151, 217] width 12 height 10
click at [171, 217] on span "Fri" at bounding box center [173, 217] width 7 height 10
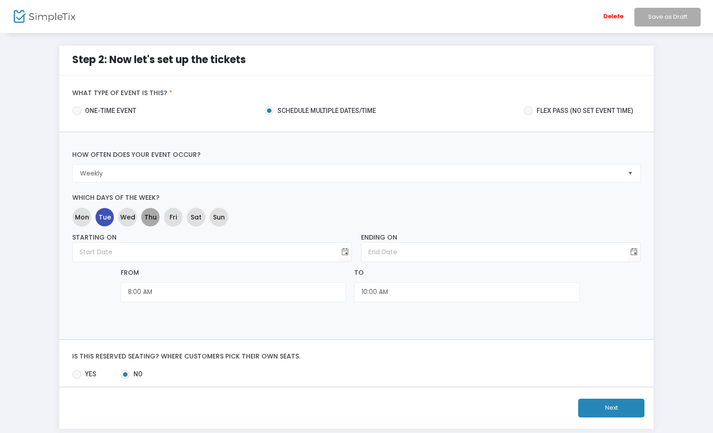
drag, startPoint x: 151, startPoint y: 216, endPoint x: 150, endPoint y: 223, distance: 6.5
click at [151, 216] on span "Thu" at bounding box center [151, 217] width 12 height 10
drag, startPoint x: 103, startPoint y: 216, endPoint x: 134, endPoint y: 237, distance: 37.8
click at [103, 216] on span "Tue" at bounding box center [105, 217] width 12 height 10
click at [346, 251] on span "Toggle calendar" at bounding box center [345, 252] width 15 height 15
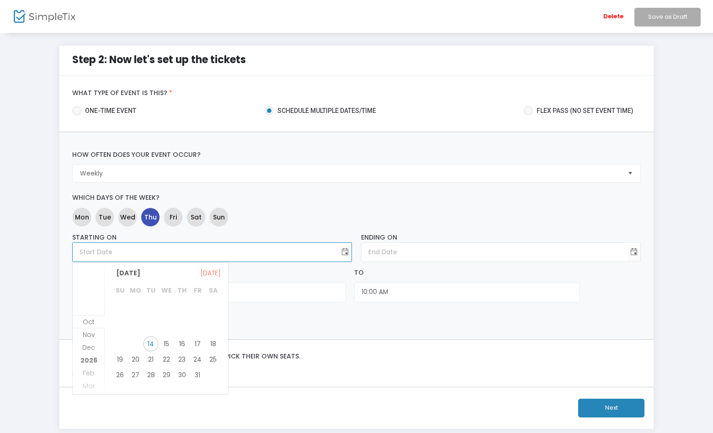
scroll to position [0, 0]
click at [89, 334] on span "Nov" at bounding box center [89, 334] width 12 height 9
click at [180, 337] on span "13" at bounding box center [182, 340] width 16 height 16
type input "11/13/2025"
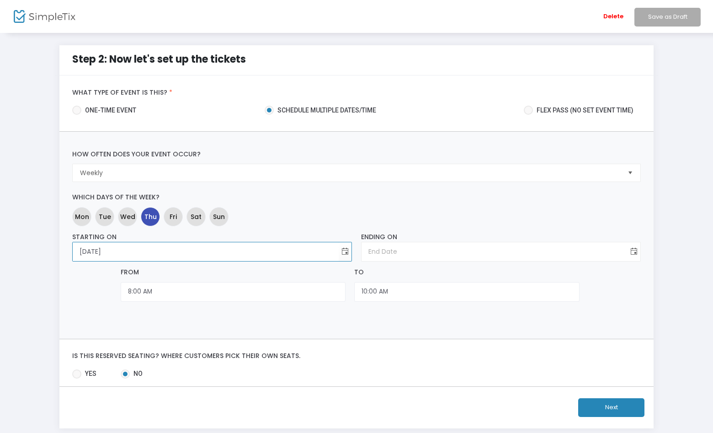
drag, startPoint x: 635, startPoint y: 251, endPoint x: 628, endPoint y: 255, distance: 7.6
click at [635, 251] on span "Toggle calendar" at bounding box center [634, 251] width 15 height 15
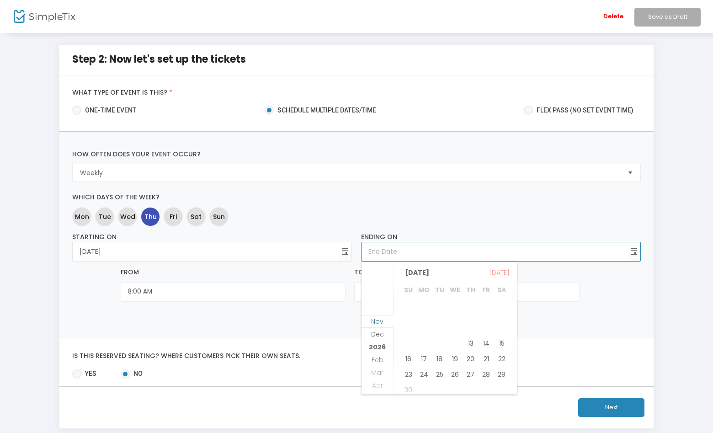
click at [380, 321] on span "Nov" at bounding box center [377, 321] width 12 height 9
drag, startPoint x: 410, startPoint y: 314, endPoint x: 423, endPoint y: 320, distance: 14.5
click at [410, 314] on span "30" at bounding box center [409, 313] width 16 height 16
type input "11/30/2025"
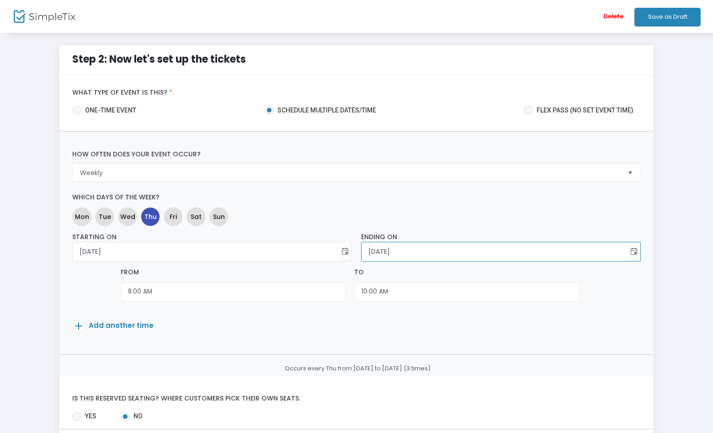
click at [457, 327] on p "Add another time" at bounding box center [332, 328] width 521 height 16
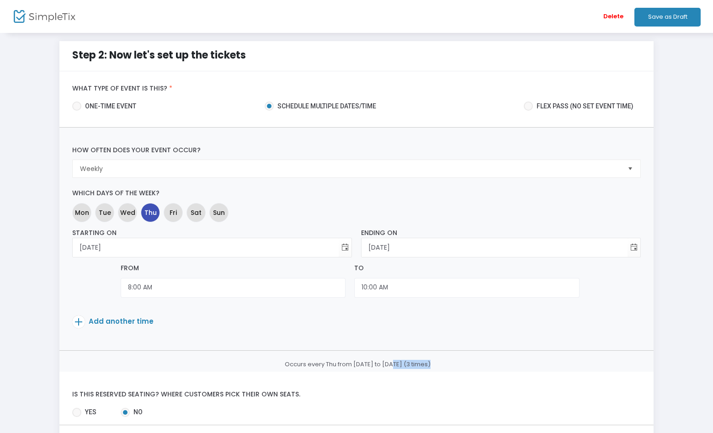
drag, startPoint x: 437, startPoint y: 364, endPoint x: 393, endPoint y: 364, distance: 44.4
click at [393, 364] on div "Occurs every Thu from Nov 13 to Nov 30 (3 times)" at bounding box center [356, 364] width 595 height 9
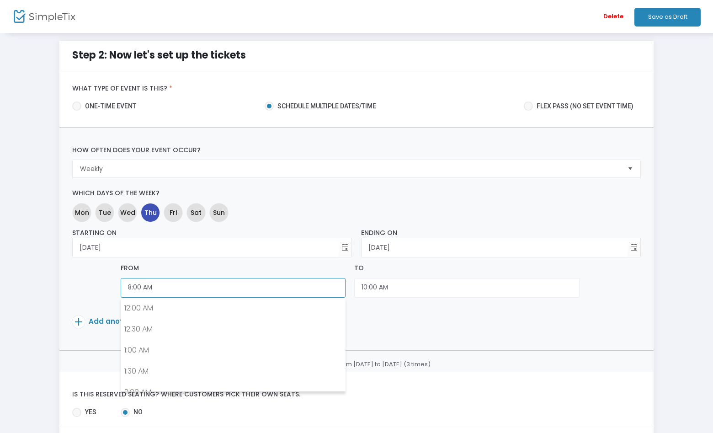
click at [231, 285] on input "8:00 AM" at bounding box center [233, 288] width 225 height 20
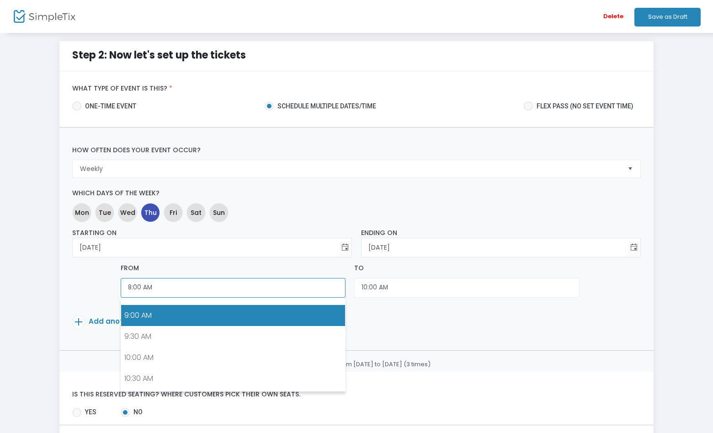
scroll to position [427, 0]
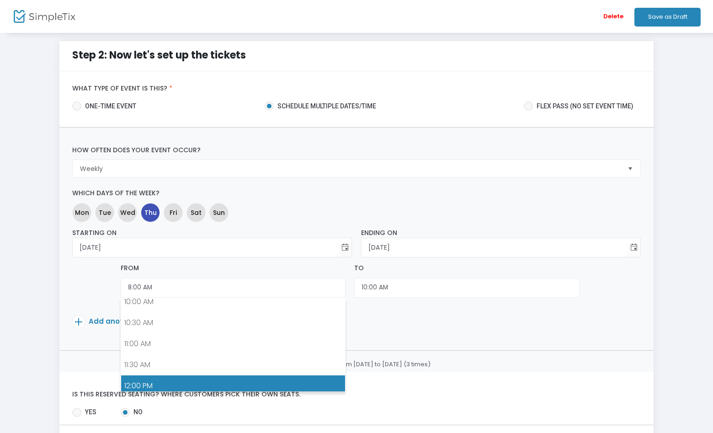
click at [220, 381] on link "12:00 PM" at bounding box center [233, 385] width 224 height 21
type input "12:00 PM"
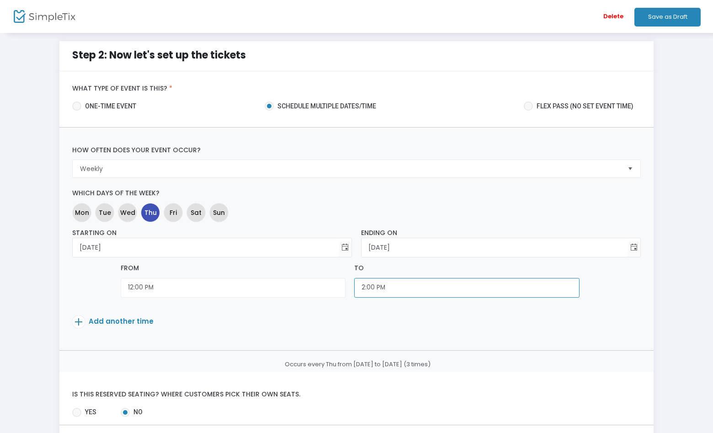
scroll to position [553, 0]
click at [393, 290] on input "2:00 PM" at bounding box center [466, 288] width 225 height 20
type input "2"
type input "12:15 PM"
click at [387, 310] on div "Add another time" at bounding box center [332, 319] width 521 height 25
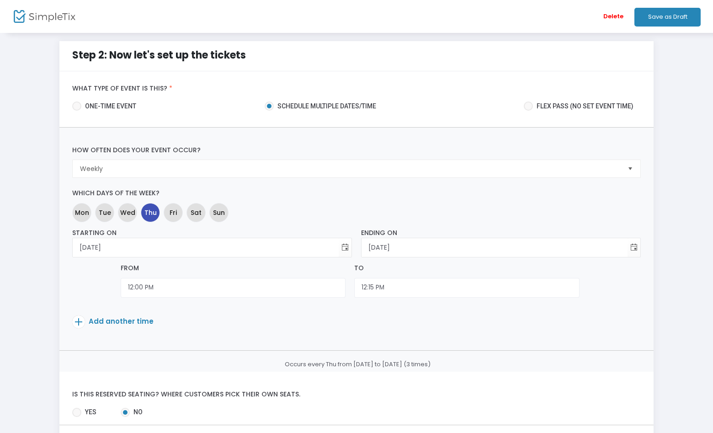
click at [134, 320] on span "Add another time" at bounding box center [121, 321] width 65 height 10
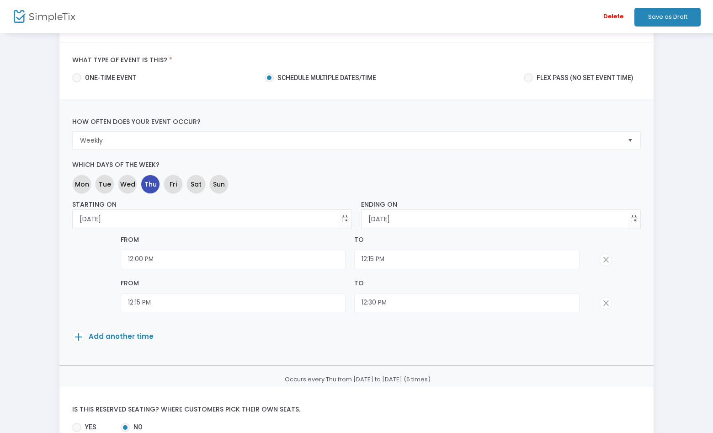
scroll to position [33, 0]
click at [146, 337] on span "Add another time" at bounding box center [121, 336] width 65 height 10
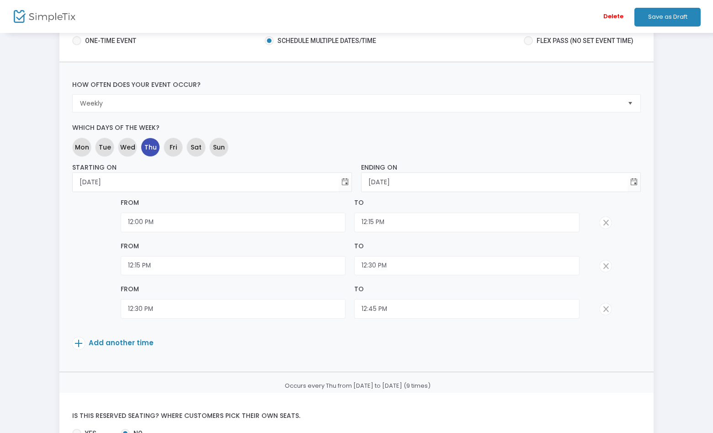
scroll to position [72, 0]
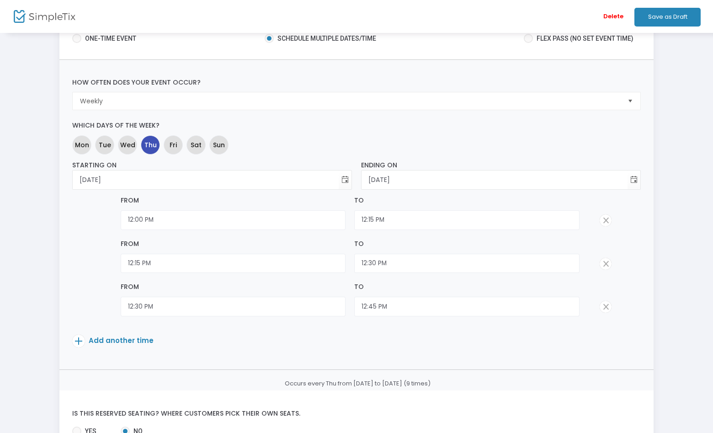
click at [133, 338] on span "Add another time" at bounding box center [121, 341] width 65 height 10
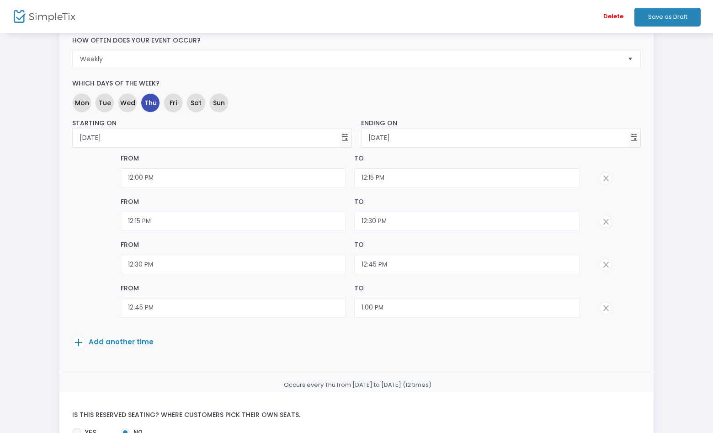
scroll to position [116, 0]
click at [139, 340] on span "Add another time" at bounding box center [121, 341] width 65 height 10
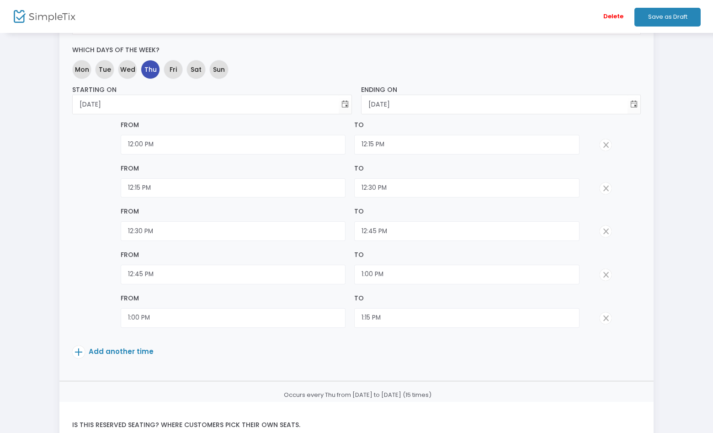
scroll to position [150, 0]
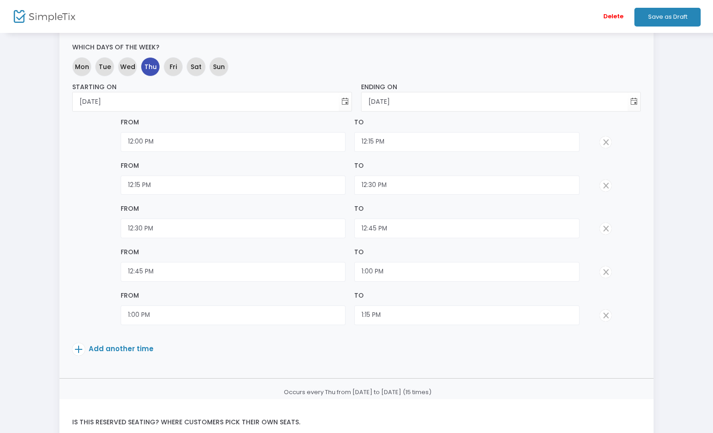
click at [142, 346] on span "Add another time" at bounding box center [121, 349] width 65 height 10
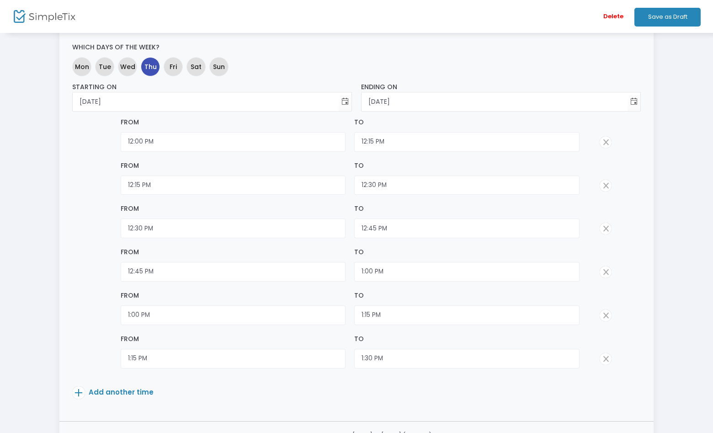
click at [131, 386] on p "Add another time" at bounding box center [332, 394] width 521 height 16
click at [125, 393] on span "Add another time" at bounding box center [121, 392] width 65 height 10
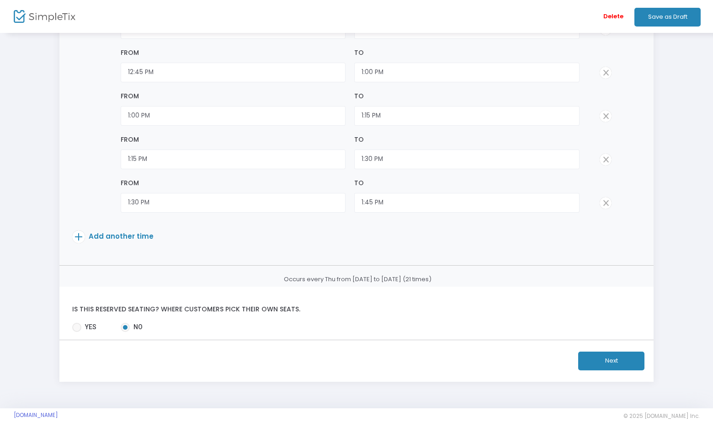
scroll to position [350, 0]
click at [614, 359] on button "Next" at bounding box center [612, 360] width 66 height 19
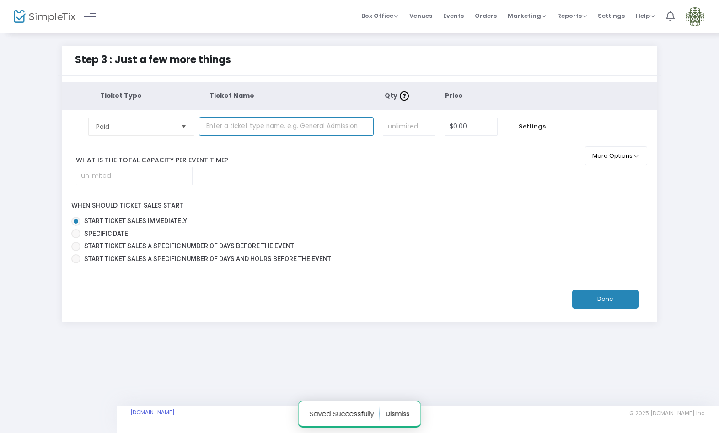
click at [308, 124] on input "text" at bounding box center [286, 126] width 175 height 19
type input "General Admission"
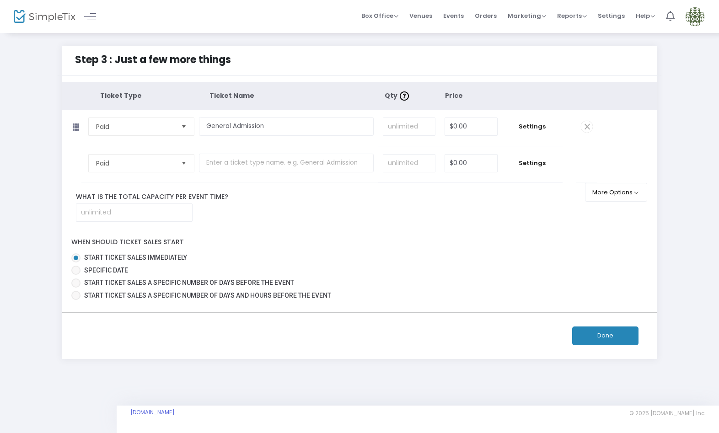
click at [504, 256] on label "Start ticket sales immediately" at bounding box center [355, 258] width 569 height 10
click at [76, 263] on input "Start ticket sales immediately" at bounding box center [75, 263] width 0 height 0
click at [253, 161] on input "text" at bounding box center [286, 163] width 175 height 19
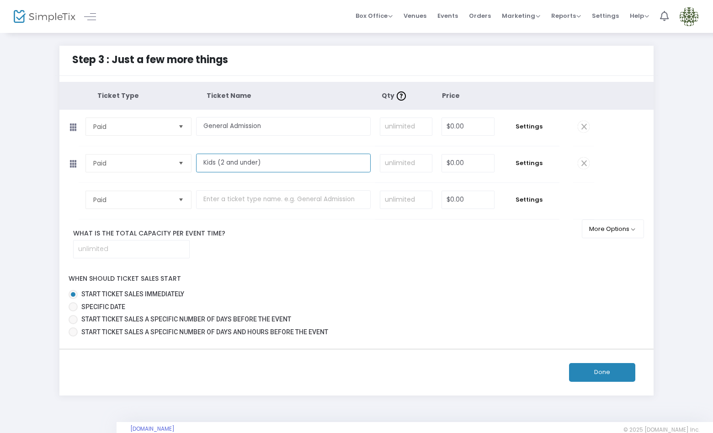
type input "Kids (2 and under)"
click at [584, 165] on span at bounding box center [584, 163] width 12 height 12
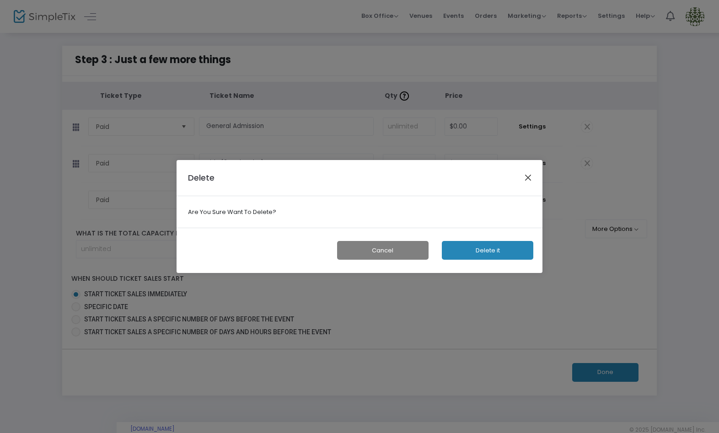
click at [528, 180] on button "Close" at bounding box center [528, 178] width 12 height 12
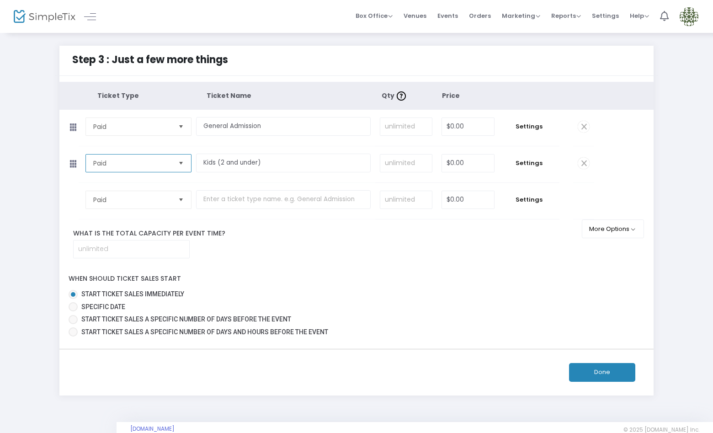
click at [170, 161] on span "Paid" at bounding box center [132, 163] width 78 height 9
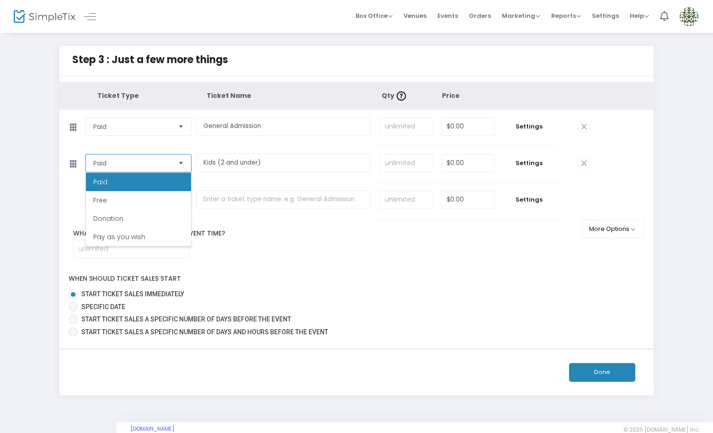
click at [167, 202] on li "Free" at bounding box center [138, 200] width 105 height 18
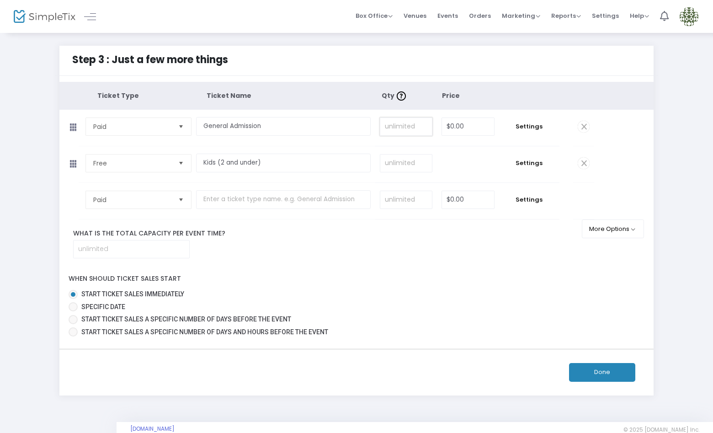
click at [403, 127] on input at bounding box center [406, 126] width 52 height 17
type input "15"
click at [409, 157] on input at bounding box center [406, 163] width 52 height 17
type input "15"
drag, startPoint x: 97, startPoint y: 237, endPoint x: 221, endPoint y: 248, distance: 124.5
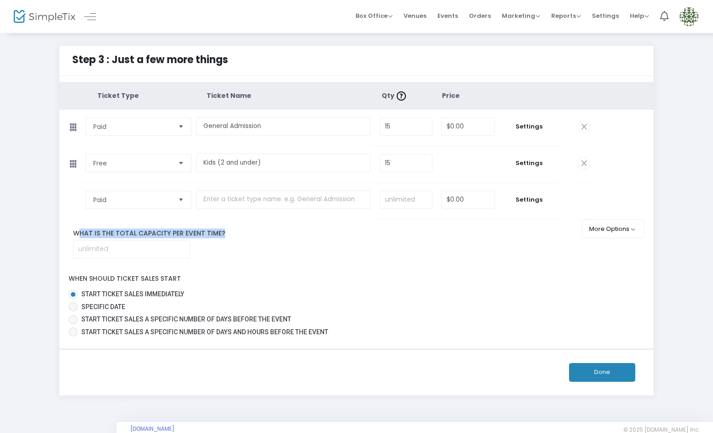
click at [233, 243] on div "What is the total capacity per event time?" at bounding box center [326, 244] width 535 height 30
click at [163, 252] on input at bounding box center [132, 249] width 116 height 17
type input "30"
click at [400, 124] on input "15" at bounding box center [406, 126] width 52 height 17
click at [403, 161] on input "15" at bounding box center [406, 163] width 52 height 17
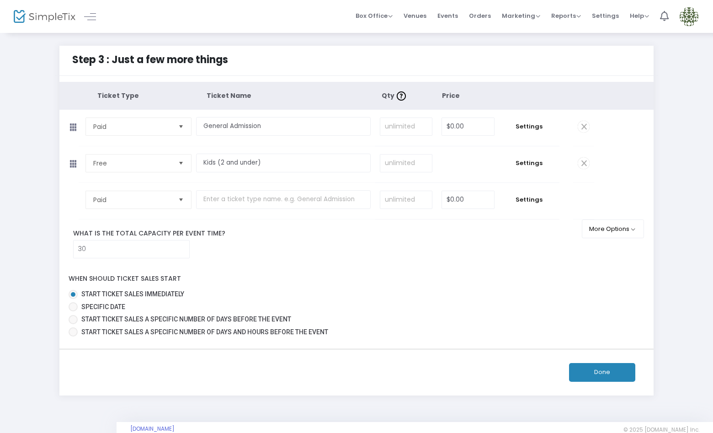
click at [609, 374] on button "Done" at bounding box center [602, 372] width 66 height 19
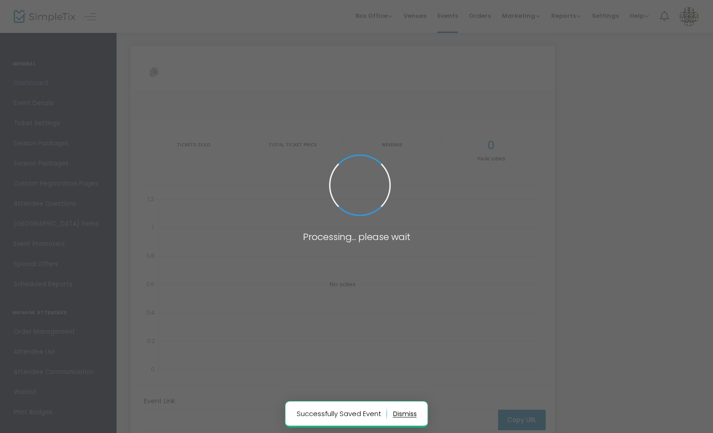
type input "https://www.simpletix.com/e/test-tickets-241520"
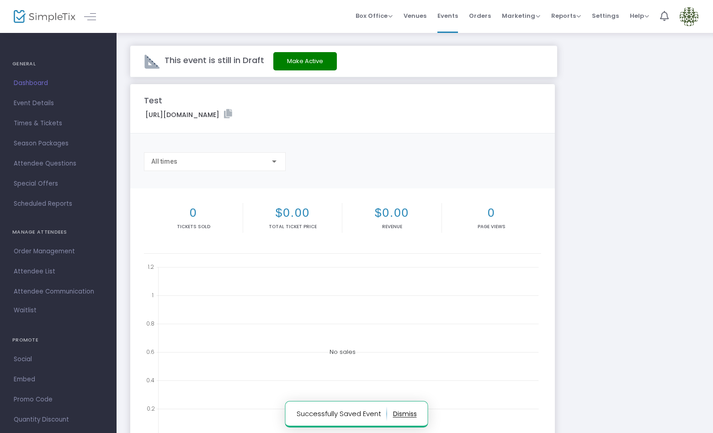
click at [310, 60] on button "Make Active" at bounding box center [305, 61] width 64 height 18
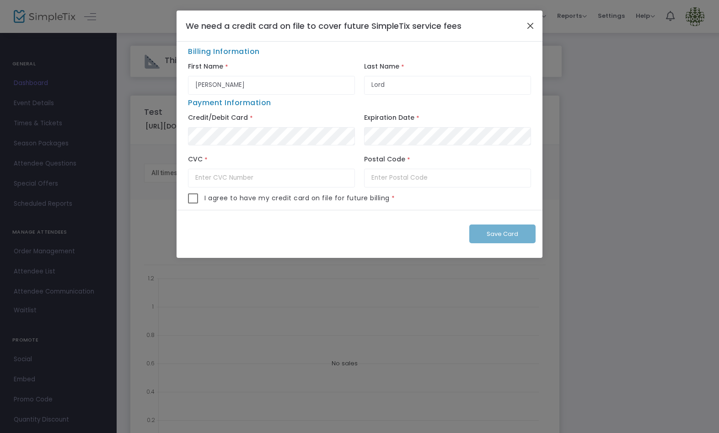
click at [530, 21] on button "Close" at bounding box center [531, 26] width 12 height 12
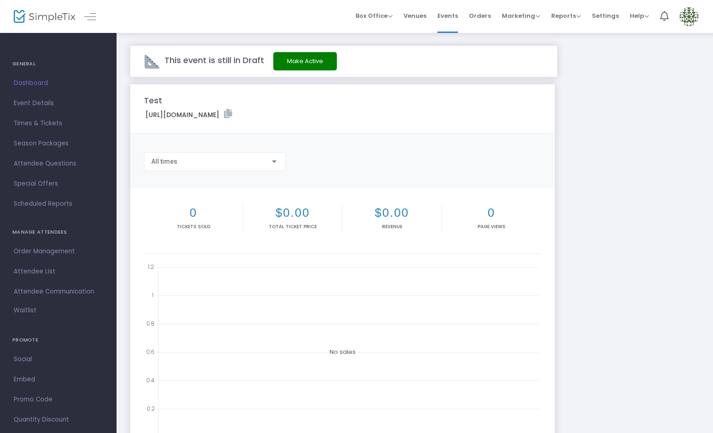
drag, startPoint x: 378, startPoint y: 47, endPoint x: 391, endPoint y: 43, distance: 13.0
click at [383, 44] on div "This event is still in Draft Make Active Test https://www.simpletix.com/e/test-…" at bounding box center [415, 301] width 597 height 539
click at [414, 13] on span "Venues" at bounding box center [415, 15] width 23 height 23
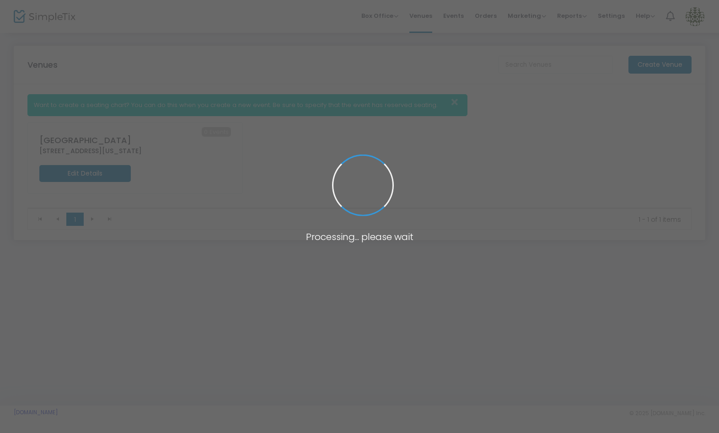
click at [455, 14] on span "Events" at bounding box center [453, 15] width 21 height 23
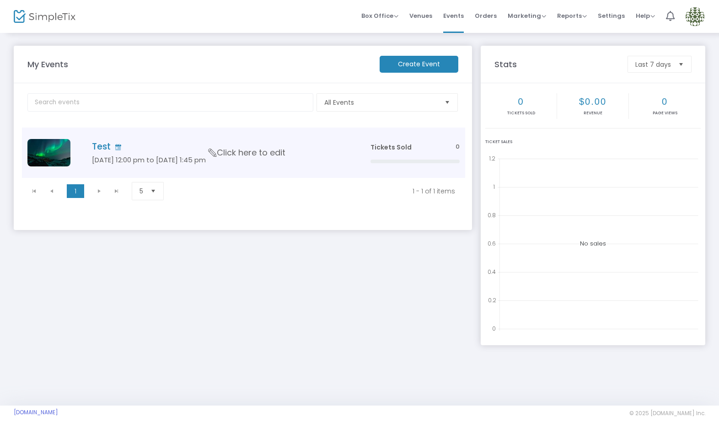
click at [269, 155] on span "Click here to edit" at bounding box center [247, 153] width 77 height 12
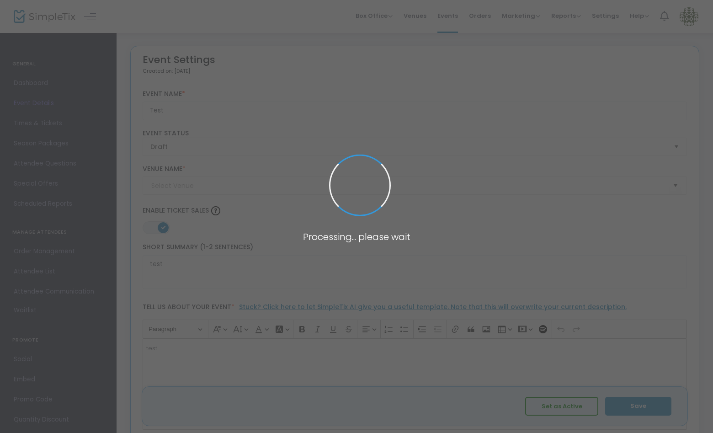
type input "North Point Mal"
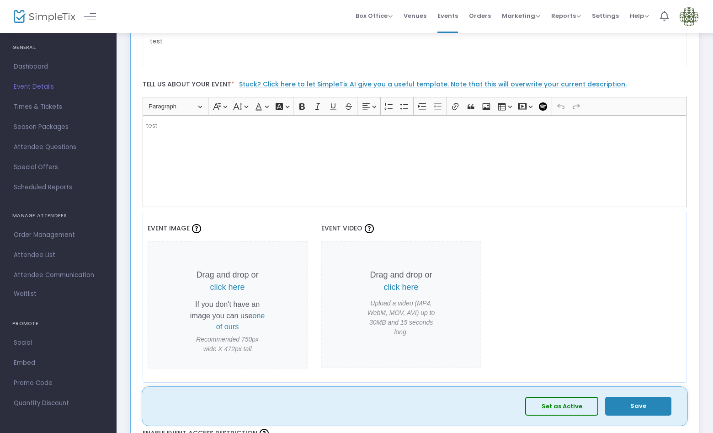
scroll to position [228, 0]
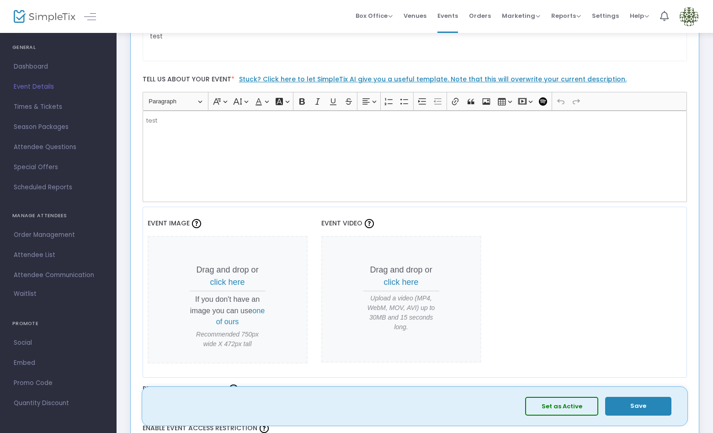
click at [33, 344] on span "Social" at bounding box center [58, 343] width 89 height 12
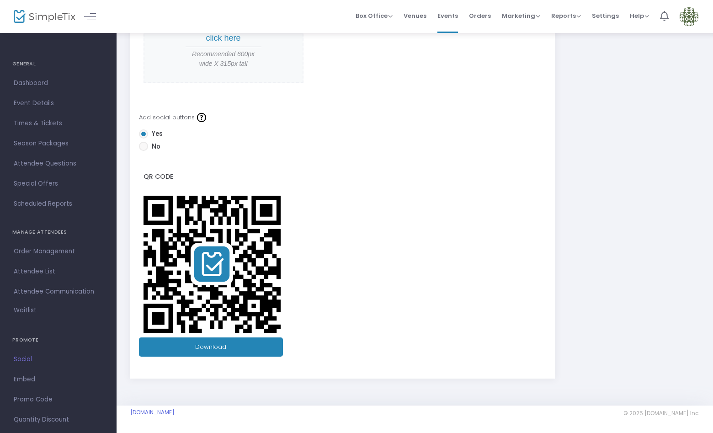
click at [35, 84] on span "Dashboard" at bounding box center [58, 83] width 89 height 12
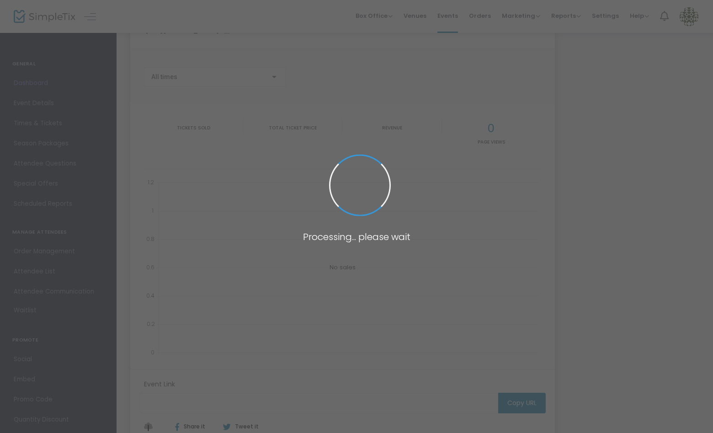
scroll to position [127, 0]
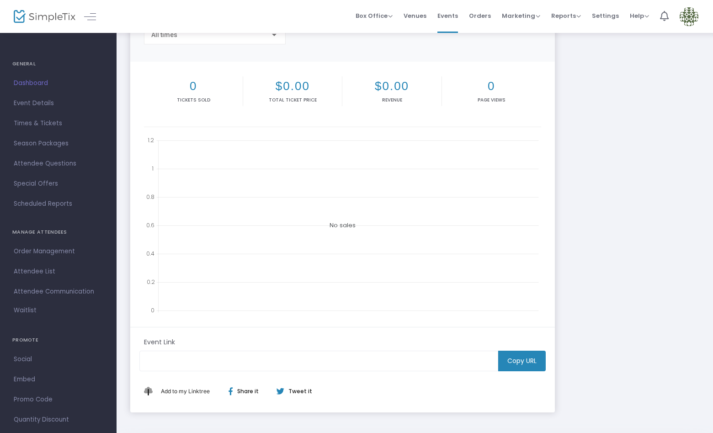
click at [41, 104] on span "Event Details" at bounding box center [58, 103] width 89 height 12
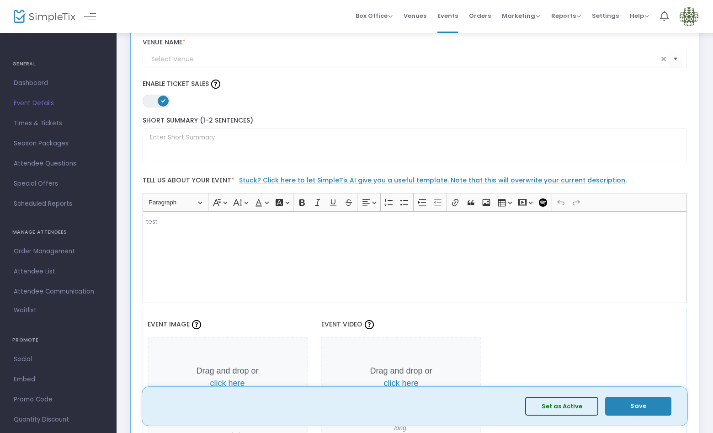
click at [555, 402] on button "Set as Active" at bounding box center [561, 406] width 73 height 19
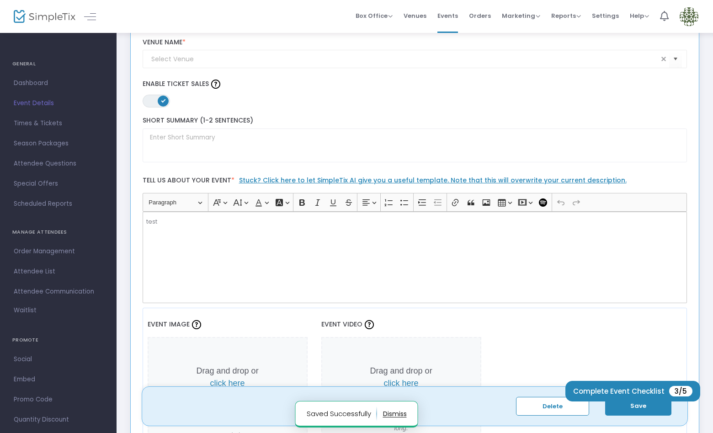
click at [641, 403] on button "Save" at bounding box center [638, 406] width 66 height 19
drag, startPoint x: 456, startPoint y: 11, endPoint x: 462, endPoint y: 35, distance: 25.0
click at [456, 11] on span "Events" at bounding box center [448, 15] width 21 height 23
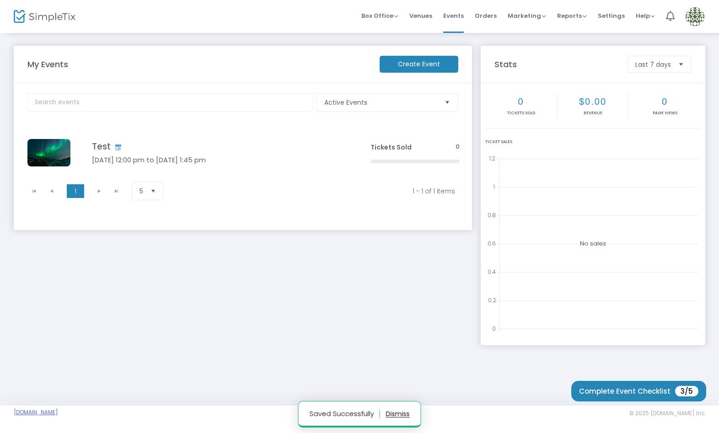
click at [58, 413] on link "FairyTaleVillage.simpletix.com" at bounding box center [36, 412] width 44 height 7
drag, startPoint x: 225, startPoint y: 134, endPoint x: 215, endPoint y: 188, distance: 54.8
click at [225, 134] on td "Test Nov 13 12:00 pm to Nov 27 1:45 pm Click here to edit" at bounding box center [217, 153] width 295 height 50
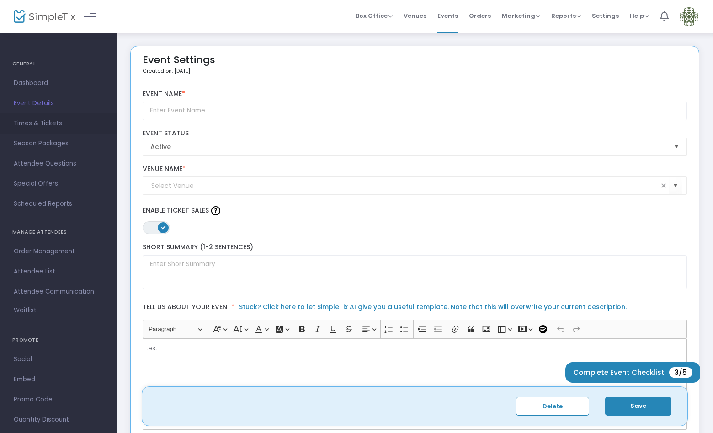
click at [52, 121] on span "Times & Tickets" at bounding box center [58, 124] width 89 height 12
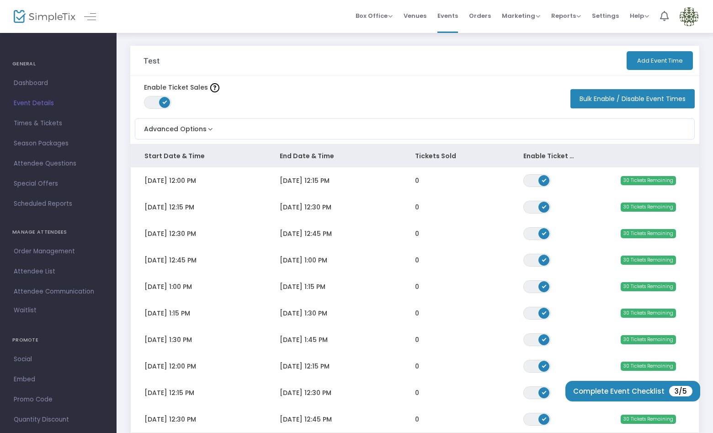
scroll to position [2, 0]
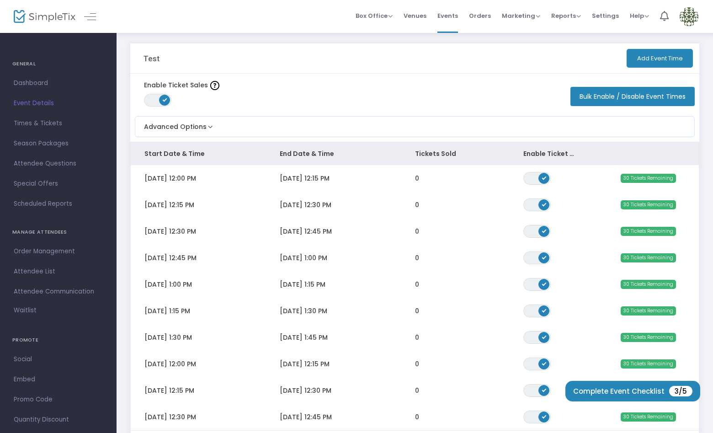
click at [640, 59] on button "Add Event Time" at bounding box center [660, 58] width 66 height 19
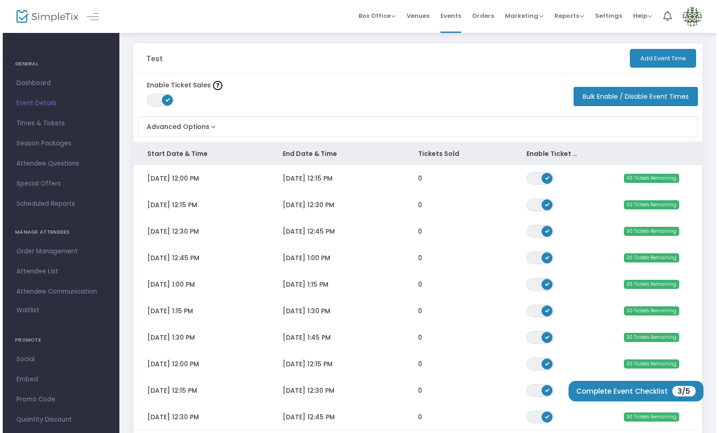
scroll to position [0, 0]
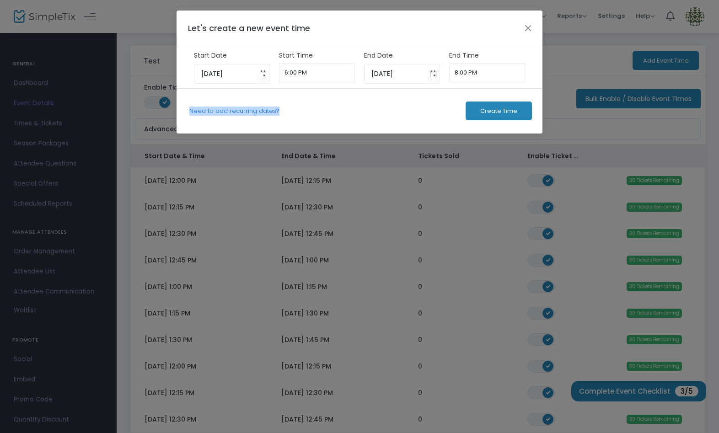
drag, startPoint x: 285, startPoint y: 111, endPoint x: 188, endPoint y: 113, distance: 97.0
click at [188, 113] on div "Need to add recurring dates? Create Time" at bounding box center [360, 110] width 366 height 45
click at [225, 110] on link "Need to add recurring dates?" at bounding box center [234, 111] width 90 height 9
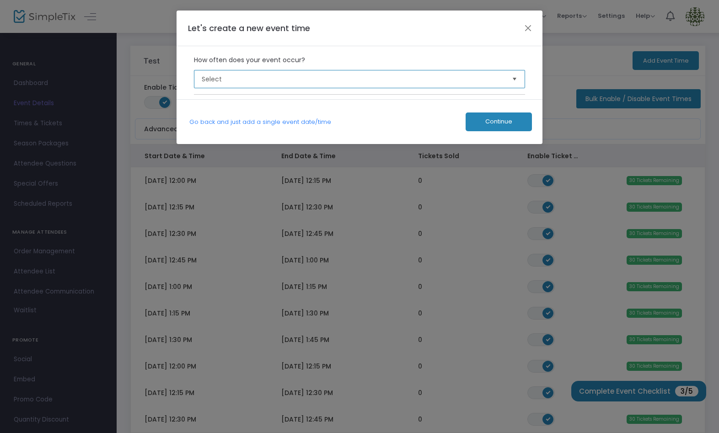
click at [307, 75] on span "Select" at bounding box center [353, 79] width 303 height 9
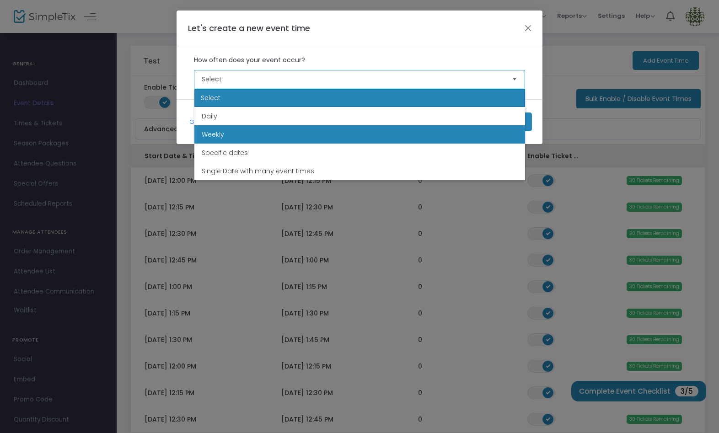
click at [311, 132] on li "Weekly" at bounding box center [359, 134] width 331 height 18
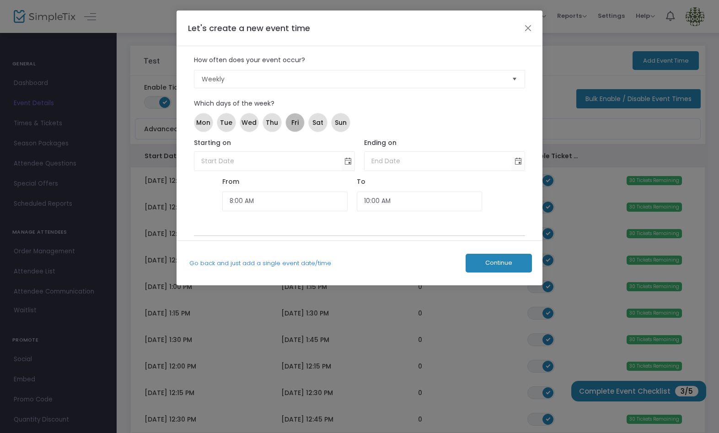
click at [299, 121] on mat-chip "Fri" at bounding box center [294, 122] width 19 height 19
click at [528, 25] on button "Close" at bounding box center [528, 28] width 12 height 12
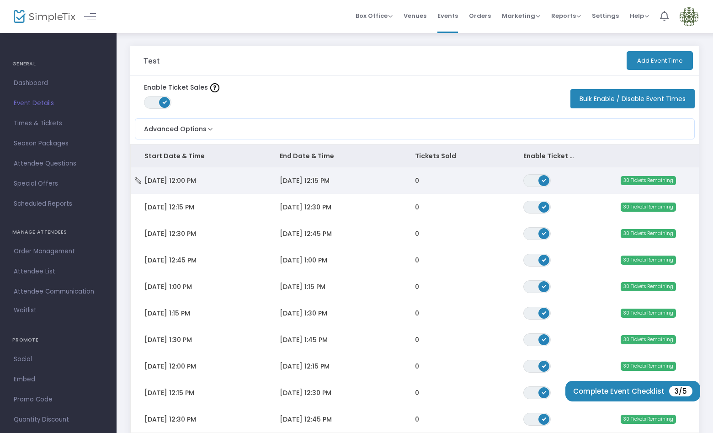
click at [310, 177] on span "11/13/2025 12:15 PM" at bounding box center [305, 180] width 50 height 9
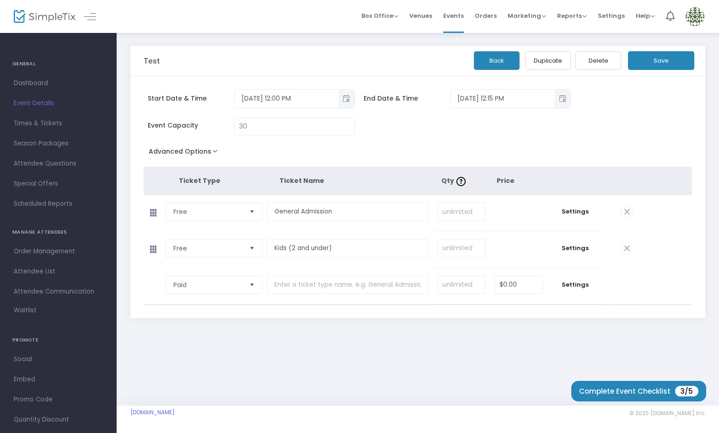
drag, startPoint x: 254, startPoint y: 246, endPoint x: 257, endPoint y: 254, distance: 8.4
click at [254, 246] on span "Select" at bounding box center [252, 248] width 15 height 15
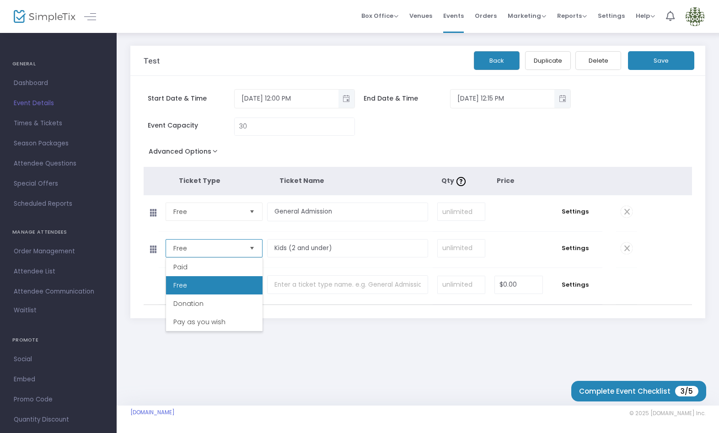
drag, startPoint x: 233, startPoint y: 267, endPoint x: 241, endPoint y: 269, distance: 7.5
click at [233, 267] on li "Paid" at bounding box center [214, 267] width 96 height 18
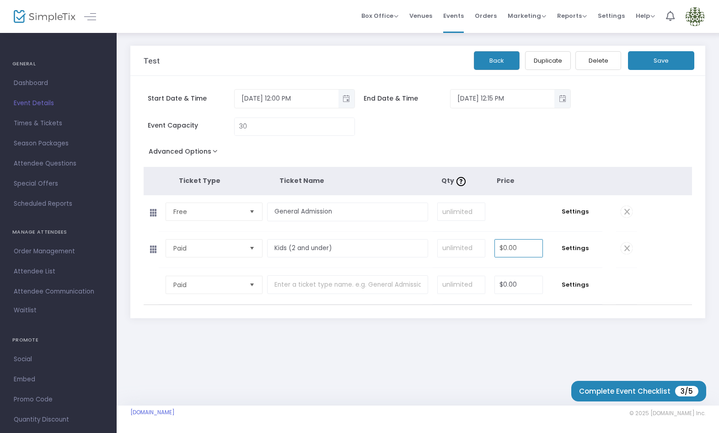
click at [521, 246] on input "$0.00" at bounding box center [519, 248] width 48 height 17
type input "25"
click at [541, 198] on td "$0.00" at bounding box center [519, 213] width 58 height 36
click at [650, 60] on button "Save" at bounding box center [661, 60] width 66 height 19
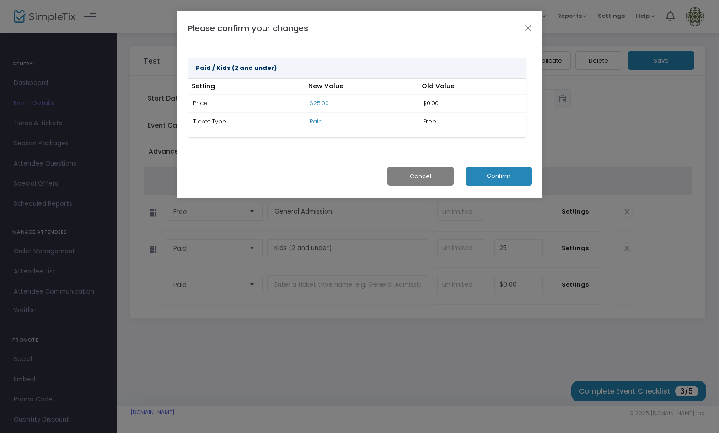
click at [512, 173] on button "Confirm" at bounding box center [499, 176] width 66 height 19
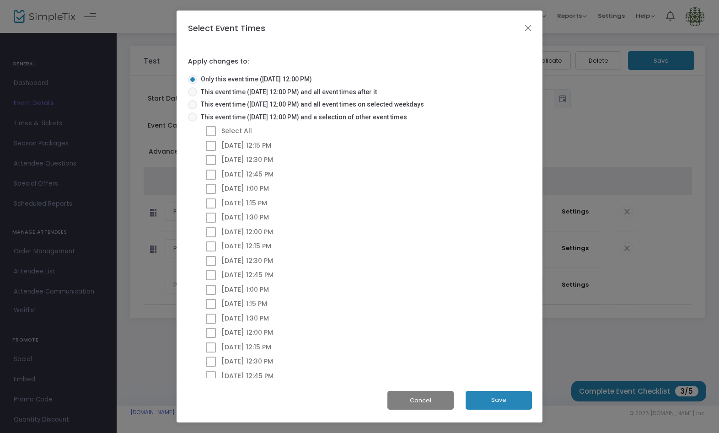
click at [190, 118] on span at bounding box center [192, 117] width 9 height 9
click at [192, 122] on input "This event time (11/13/2025 @ 12:00 PM) and a selection of other event times" at bounding box center [192, 122] width 0 height 0
radio input "true"
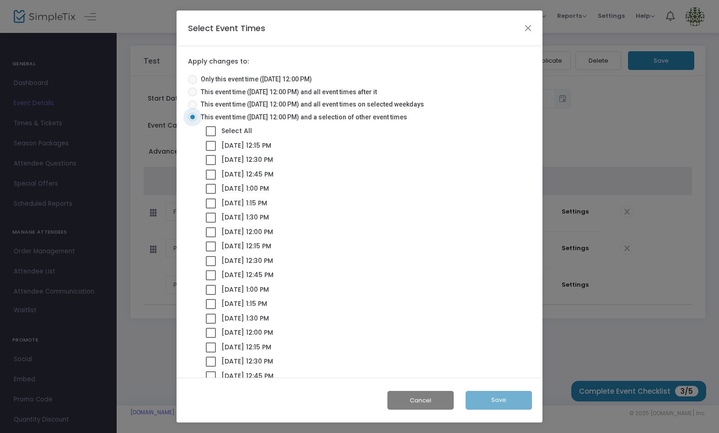
click at [213, 219] on span at bounding box center [211, 218] width 10 height 10
click at [211, 223] on input "11/13/2025 @ 1:30 PM" at bounding box center [210, 223] width 0 height 0
checkbox input "true"
drag, startPoint x: 213, startPoint y: 232, endPoint x: 210, endPoint y: 241, distance: 9.4
click at [213, 232] on span at bounding box center [211, 232] width 10 height 10
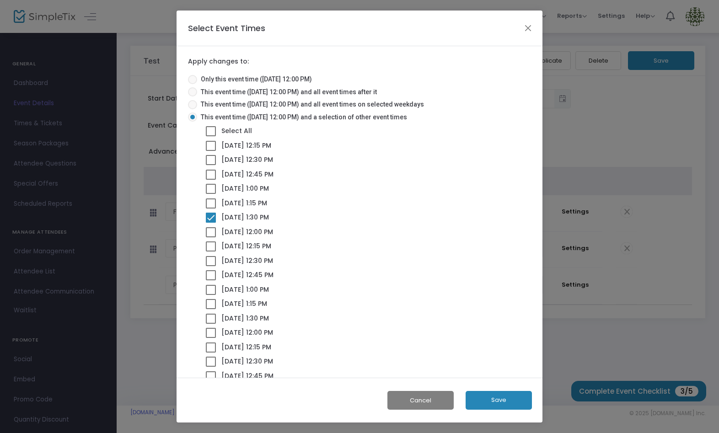
click at [211, 237] on input "11/20/2025 @ 12:00 PM" at bounding box center [210, 237] width 0 height 0
checkbox input "true"
click at [210, 247] on span at bounding box center [211, 246] width 10 height 10
click at [210, 252] on input "11/20/2025 @ 12:15 PM" at bounding box center [210, 252] width 0 height 0
checkbox input "true"
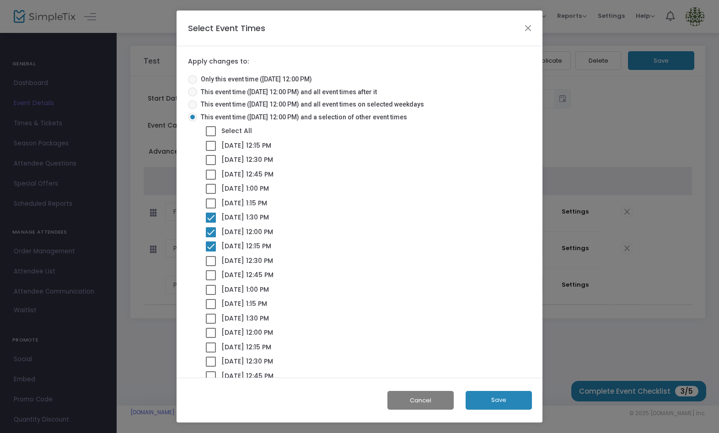
click at [211, 260] on span at bounding box center [211, 261] width 10 height 10
click at [211, 266] on input "11/20/2025 @ 12:30 PM" at bounding box center [210, 266] width 0 height 0
checkbox input "true"
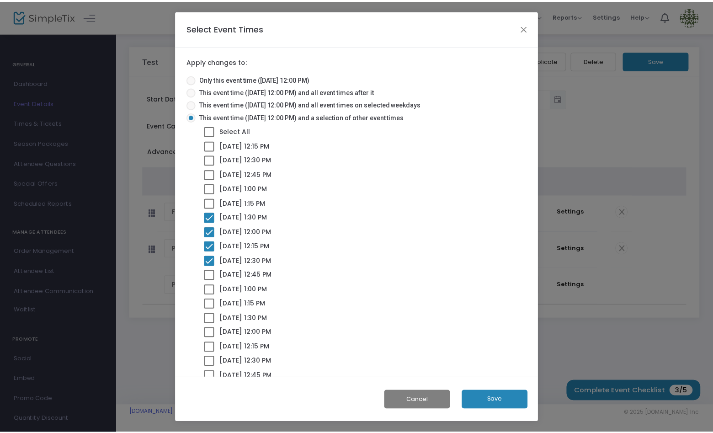
scroll to position [10, 0]
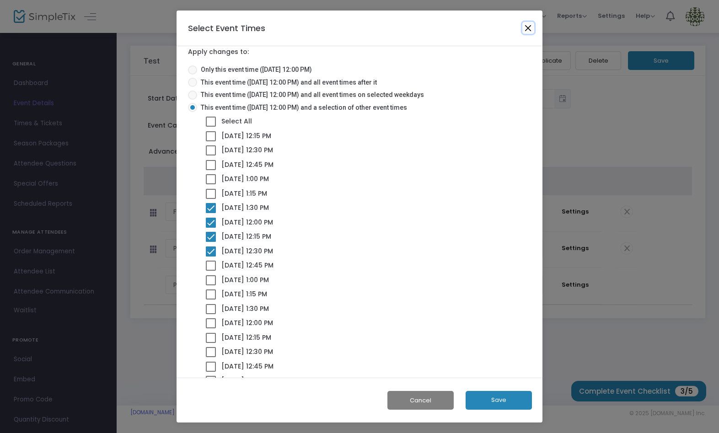
click at [527, 27] on button "Close" at bounding box center [528, 28] width 12 height 12
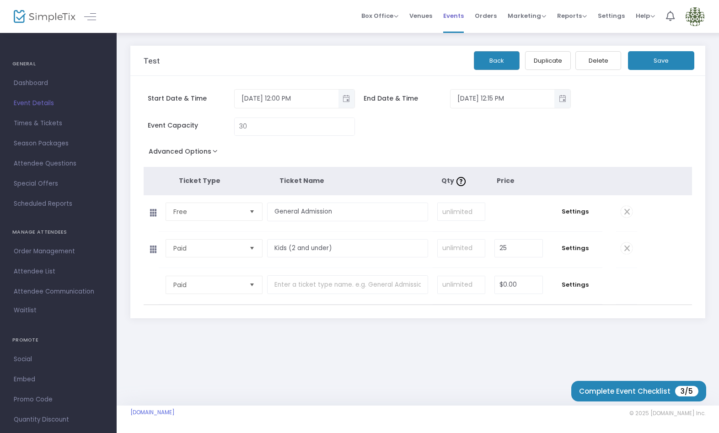
click at [455, 15] on span "Events" at bounding box center [453, 15] width 21 height 23
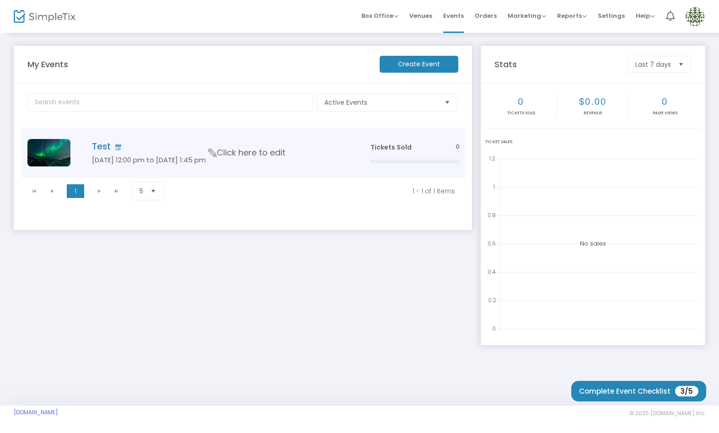
click at [272, 157] on span "Click here to edit" at bounding box center [247, 153] width 77 height 12
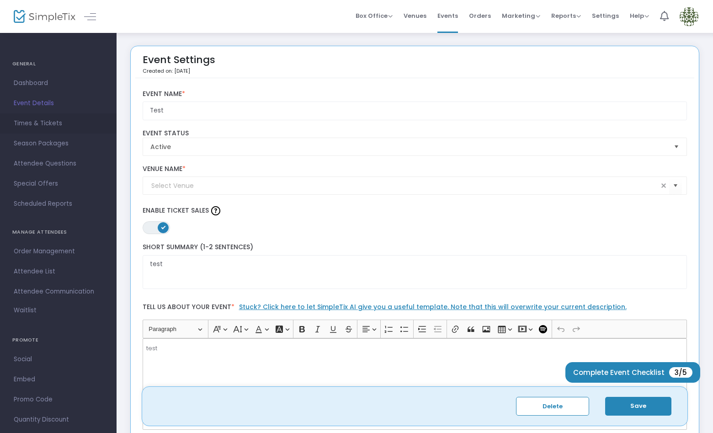
click at [50, 123] on span "Times & Tickets" at bounding box center [58, 124] width 89 height 12
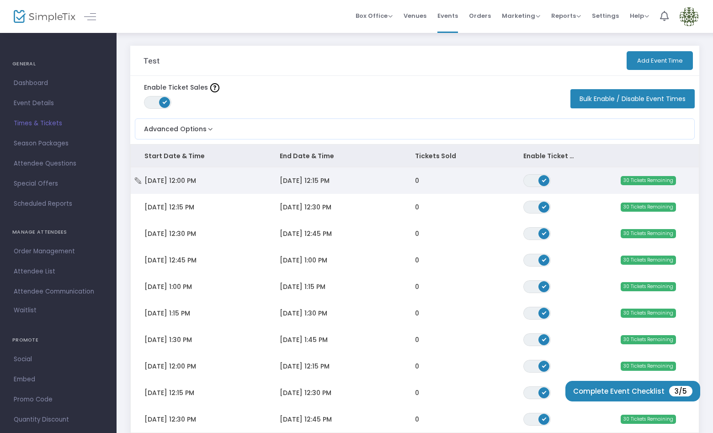
click at [280, 177] on span "11/13/2025 12:15 PM" at bounding box center [305, 180] width 50 height 9
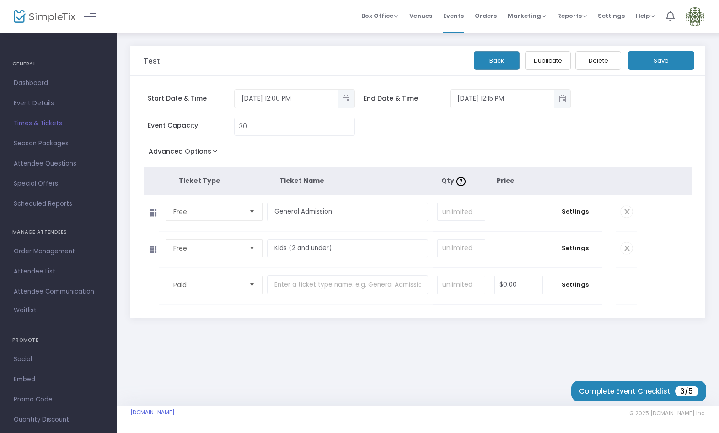
click at [252, 216] on span "Select" at bounding box center [252, 211] width 15 height 15
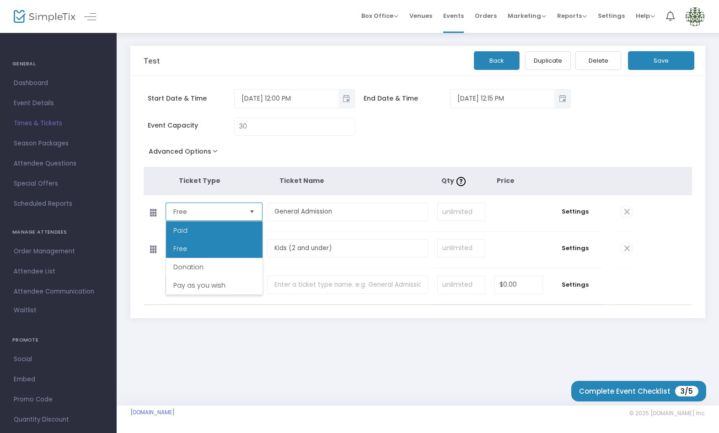
click at [242, 225] on li "Paid" at bounding box center [214, 230] width 96 height 18
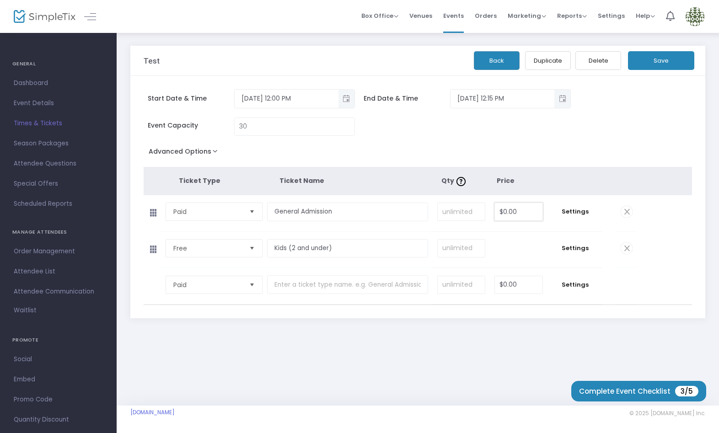
click at [517, 207] on input "$0.00" at bounding box center [519, 211] width 48 height 17
type input "20"
click at [543, 235] on td "$0.00" at bounding box center [519, 250] width 58 height 36
click at [568, 209] on span "Settings" at bounding box center [575, 211] width 46 height 9
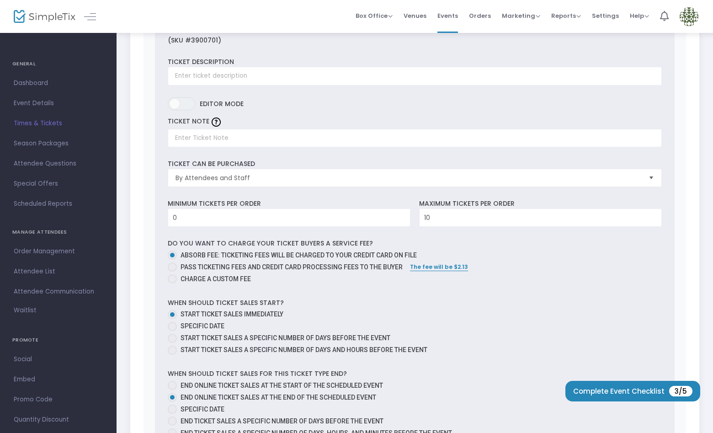
scroll to position [231, 0]
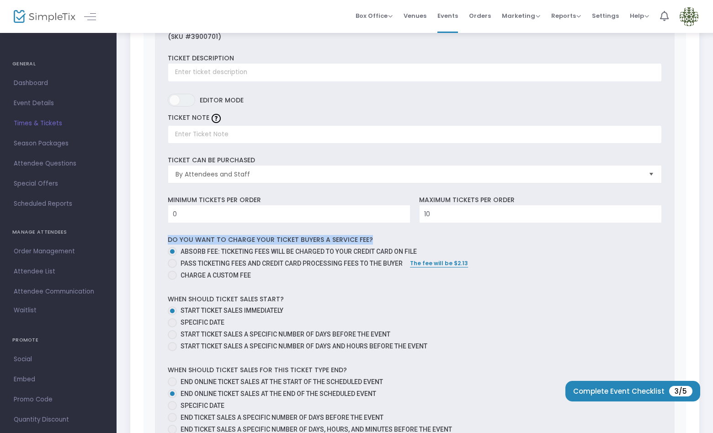
drag, startPoint x: 192, startPoint y: 241, endPoint x: 371, endPoint y: 241, distance: 179.7
click at [371, 241] on div "0 Ticket sold (SKU #3900701) Ticket Description Required. ON OFF Editor mode TI…" at bounding box center [415, 285] width 520 height 550
click at [172, 276] on span at bounding box center [172, 275] width 9 height 9
click at [172, 280] on input "Charge a custom fee" at bounding box center [172, 280] width 0 height 0
radio input "true"
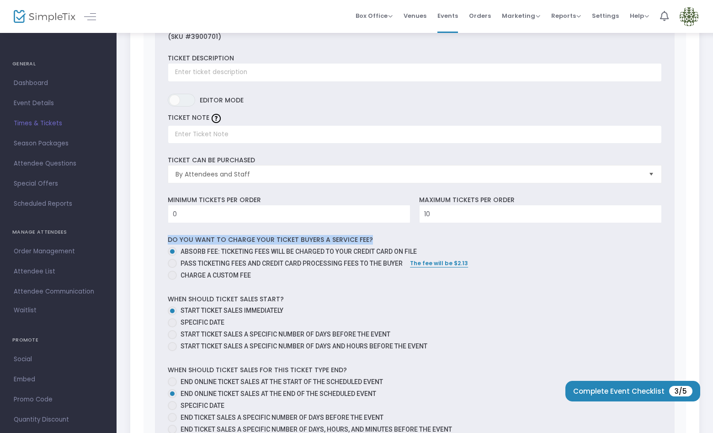
scroll to position [235, 0]
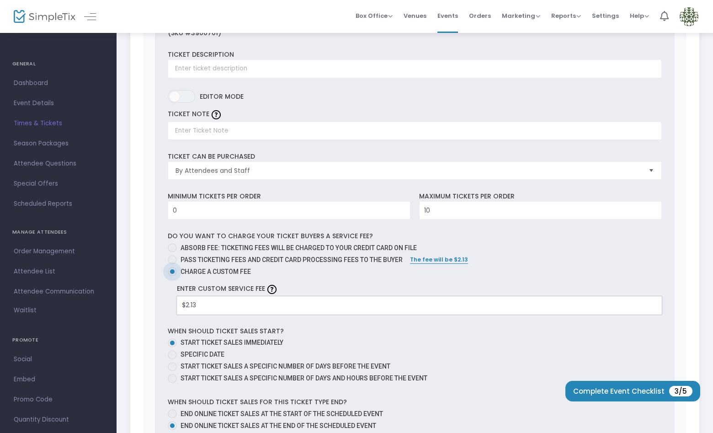
click at [426, 304] on input "$2.13" at bounding box center [419, 305] width 484 height 17
type input "2.50"
click at [158, 300] on div "0 Ticket sold (SKU #3900701) Ticket Description Required. ON OFF Editor mode TI…" at bounding box center [415, 298] width 520 height 585
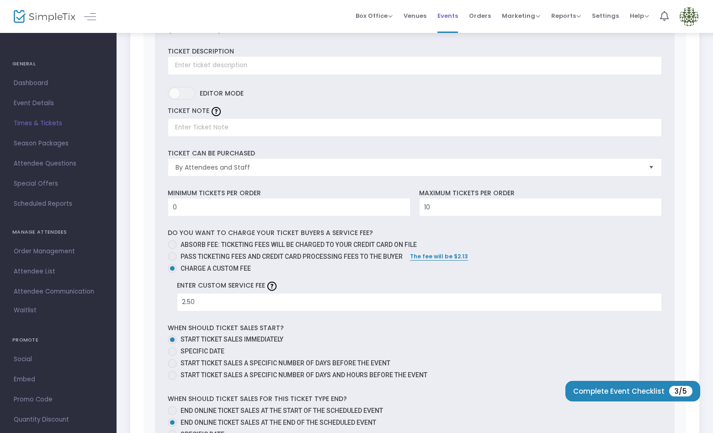
click at [450, 16] on span "Events" at bounding box center [448, 15] width 21 height 23
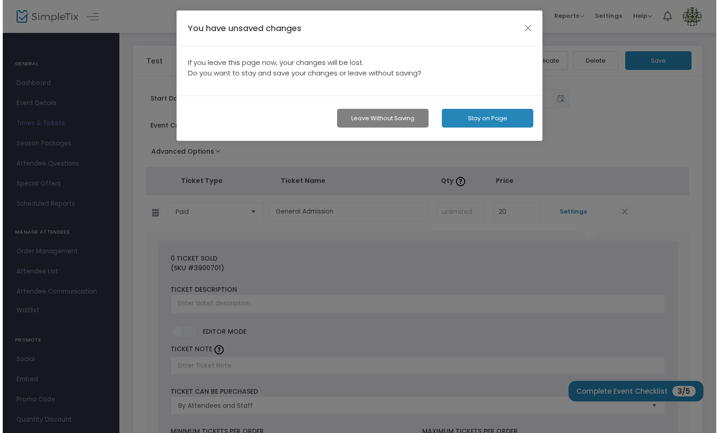
scroll to position [0, 0]
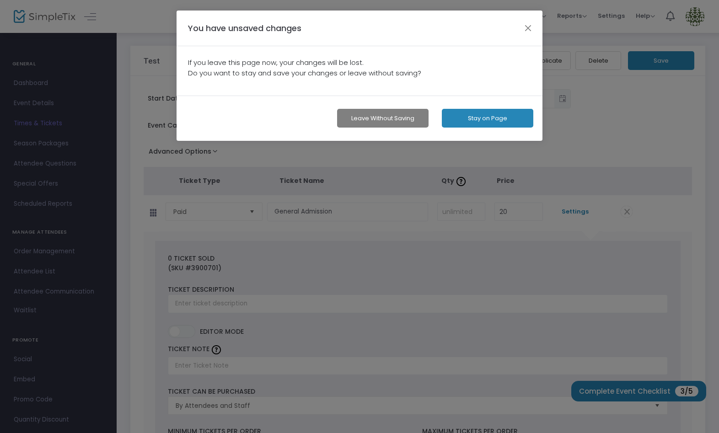
click at [405, 118] on button "Leave without Saving" at bounding box center [382, 118] width 91 height 19
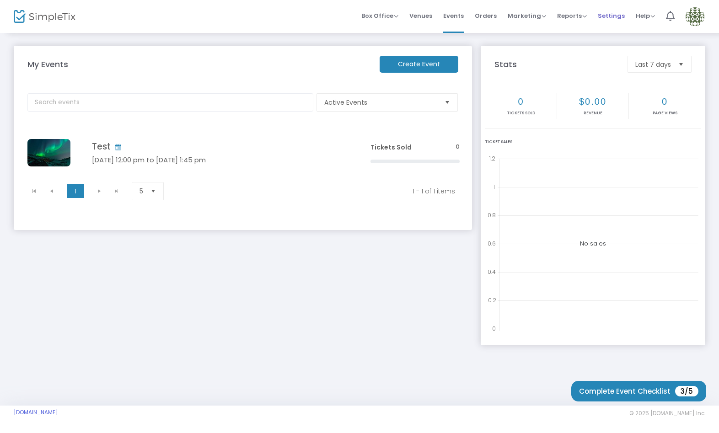
click at [603, 16] on span "Settings" at bounding box center [611, 15] width 27 height 23
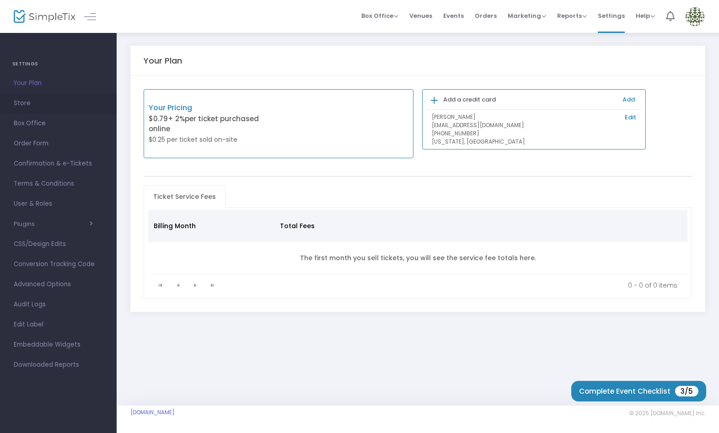
click at [24, 101] on span "Store" at bounding box center [58, 103] width 89 height 12
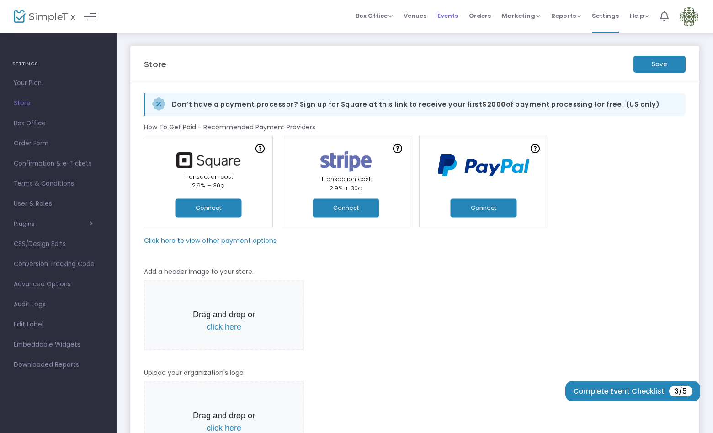
click at [451, 13] on span "Events" at bounding box center [448, 15] width 21 height 23
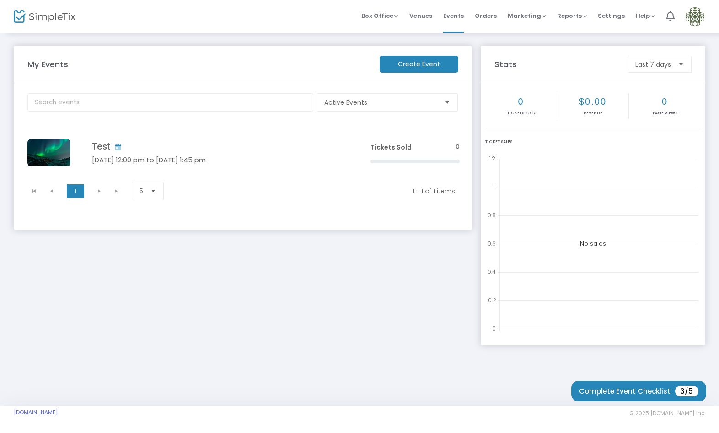
click at [699, 18] on img at bounding box center [695, 16] width 19 height 19
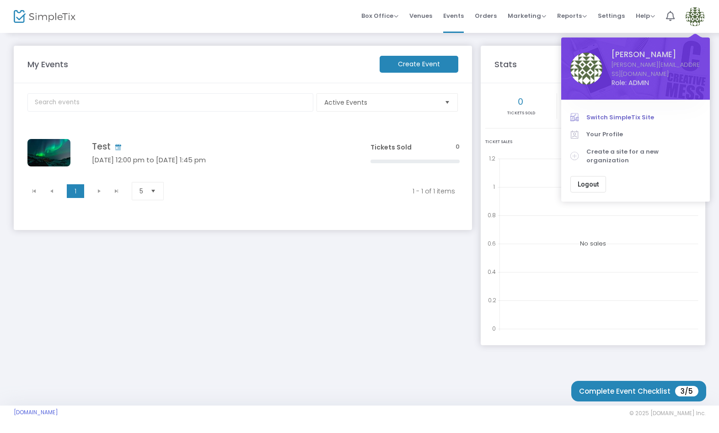
click at [643, 113] on span "Switch SimpleTix Site" at bounding box center [643, 117] width 114 height 9
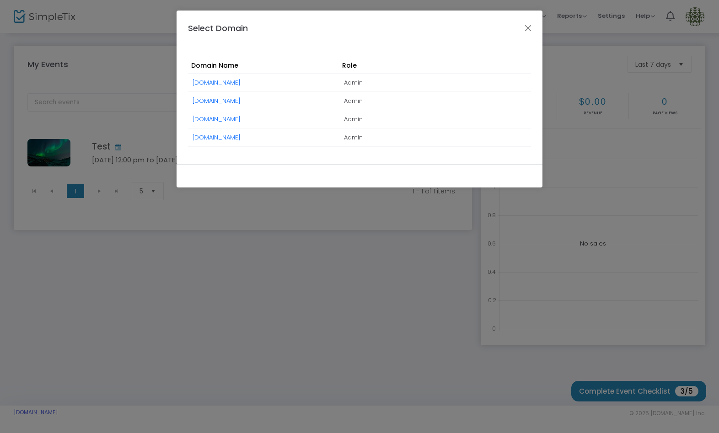
drag, startPoint x: 225, startPoint y: 82, endPoint x: 245, endPoint y: 93, distance: 22.9
click at [225, 82] on link "[DOMAIN_NAME]" at bounding box center [217, 82] width 48 height 9
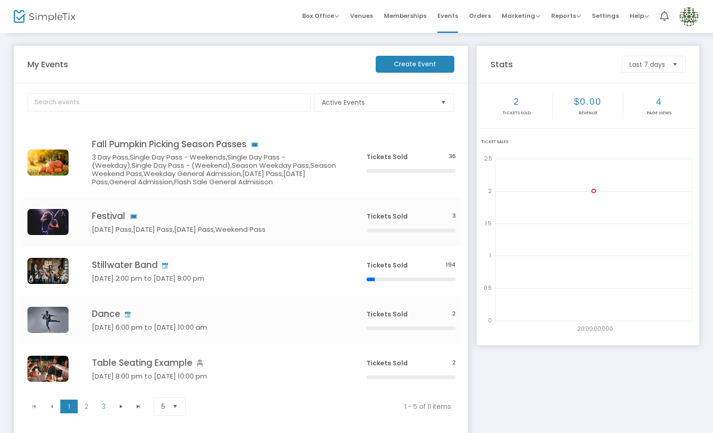
drag, startPoint x: 607, startPoint y: 18, endPoint x: 568, endPoint y: 75, distance: 69.3
click at [607, 18] on span "Settings" at bounding box center [605, 15] width 27 height 23
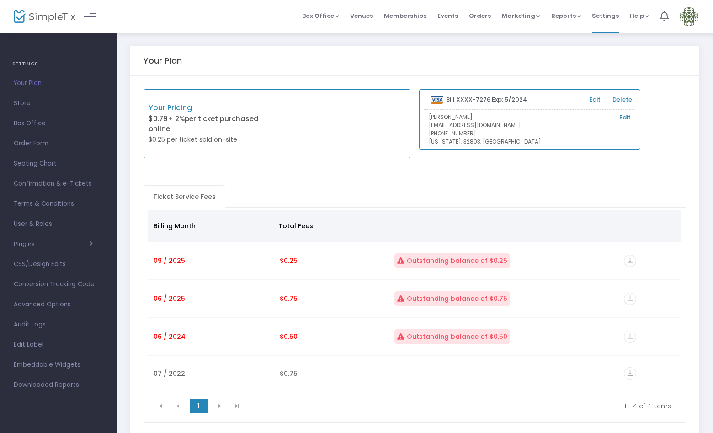
scroll to position [63, 0]
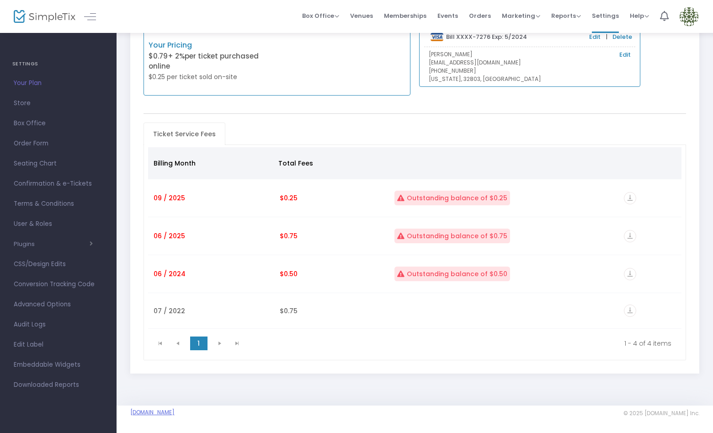
drag, startPoint x: 192, startPoint y: 415, endPoint x: 130, endPoint y: 415, distance: 61.3
click at [130, 415] on span "[DOMAIN_NAME]" at bounding box center [272, 413] width 285 height 8
copy link "[DOMAIN_NAME]"
click at [458, 14] on span "Events" at bounding box center [448, 15] width 21 height 23
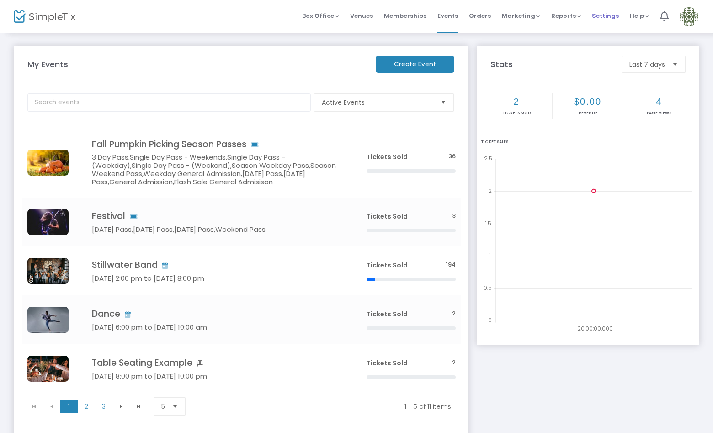
click at [606, 15] on span "Settings" at bounding box center [605, 15] width 27 height 23
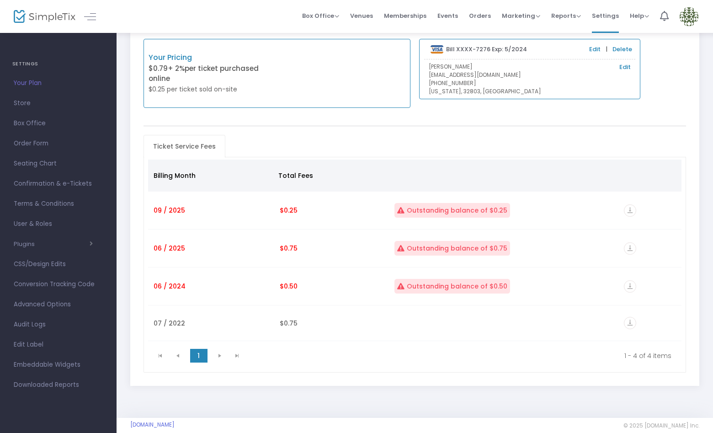
scroll to position [63, 0]
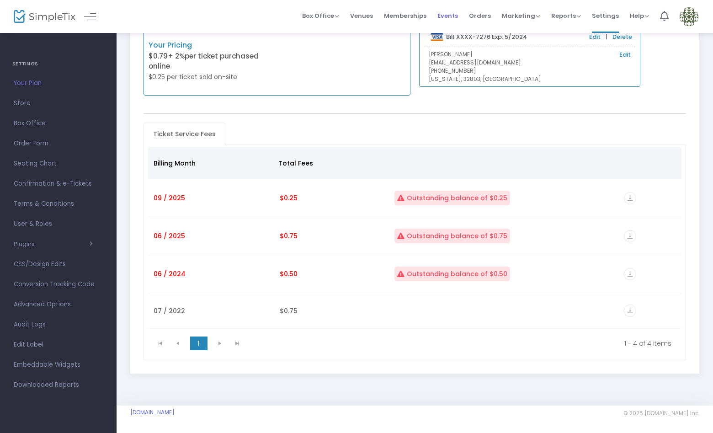
click at [458, 10] on span "Events" at bounding box center [448, 15] width 21 height 23
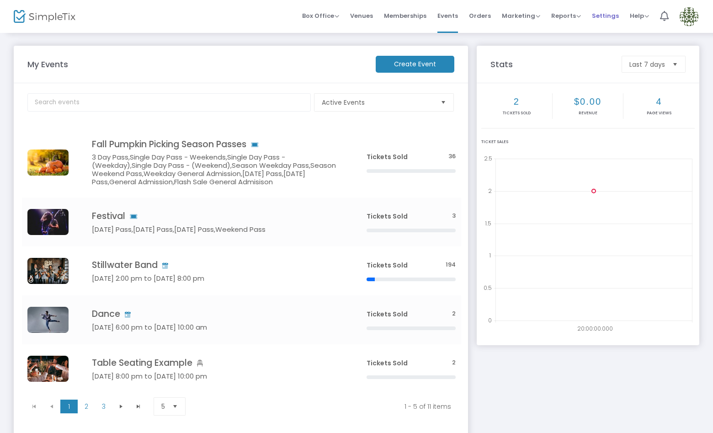
click at [603, 15] on span "Settings" at bounding box center [605, 15] width 27 height 23
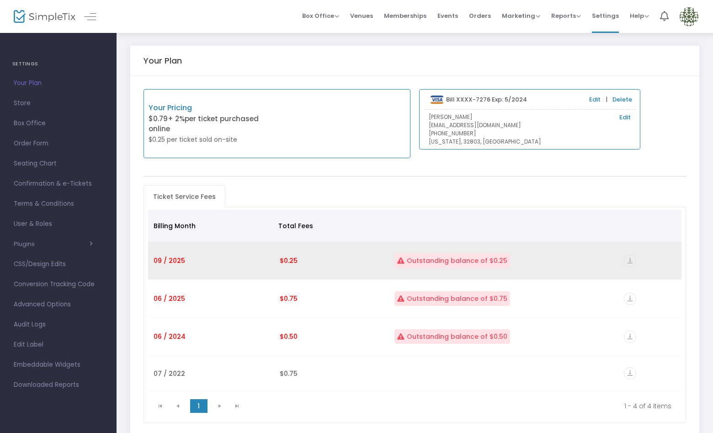
click at [316, 261] on td "$0.25" at bounding box center [331, 261] width 115 height 38
click at [631, 260] on icon "vertical_align_bottom" at bounding box center [630, 261] width 12 height 12
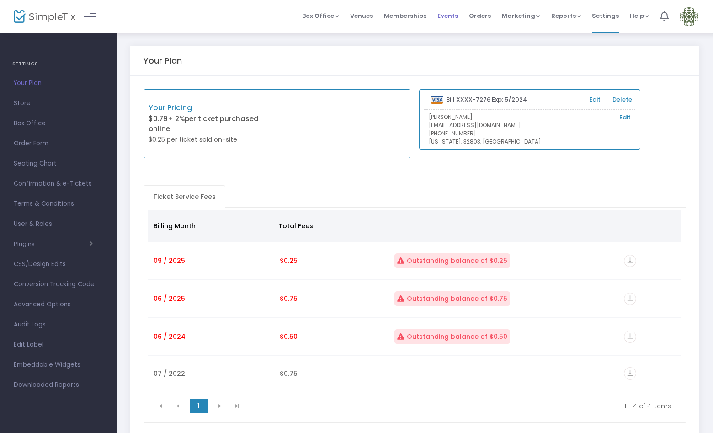
click at [448, 15] on span "Events" at bounding box center [448, 15] width 21 height 23
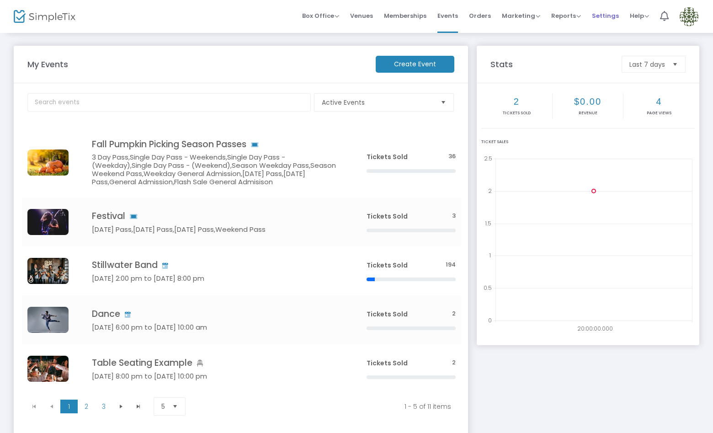
click at [608, 16] on span "Settings" at bounding box center [605, 15] width 27 height 23
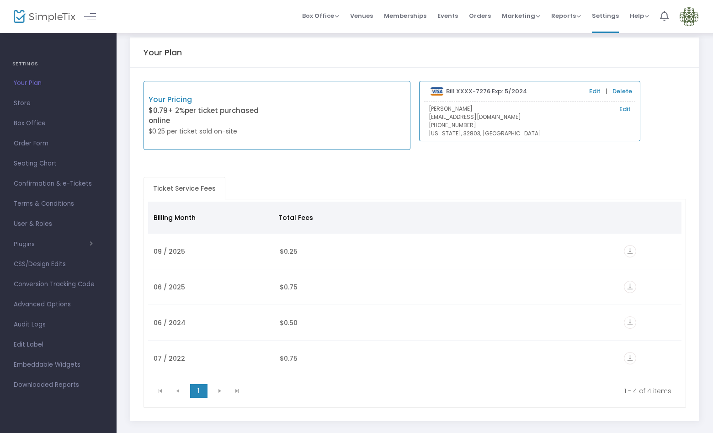
scroll to position [9, 0]
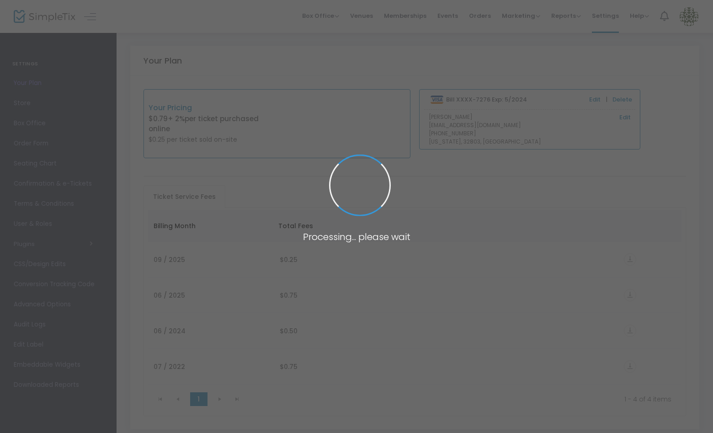
scroll to position [9, 0]
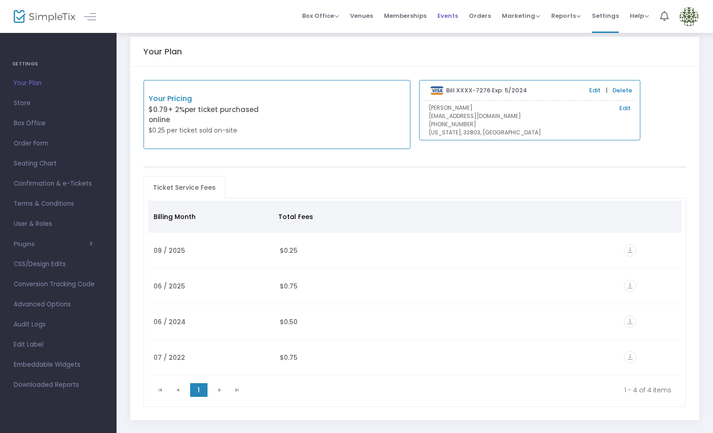
drag, startPoint x: 448, startPoint y: 16, endPoint x: 447, endPoint y: 22, distance: 6.0
click at [448, 16] on span "Events" at bounding box center [448, 15] width 21 height 23
